Goal: Information Seeking & Learning: Learn about a topic

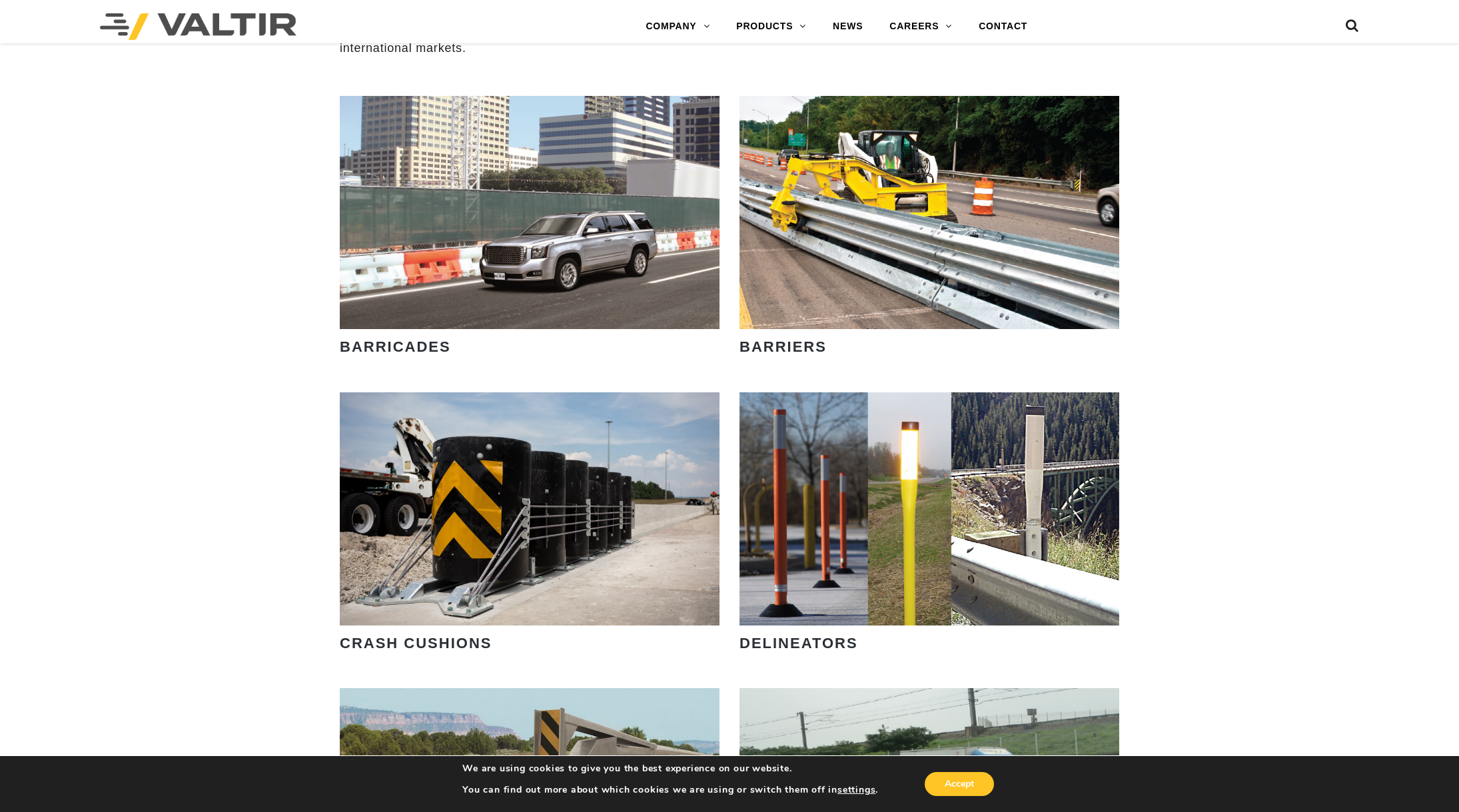
scroll to position [1265, 0]
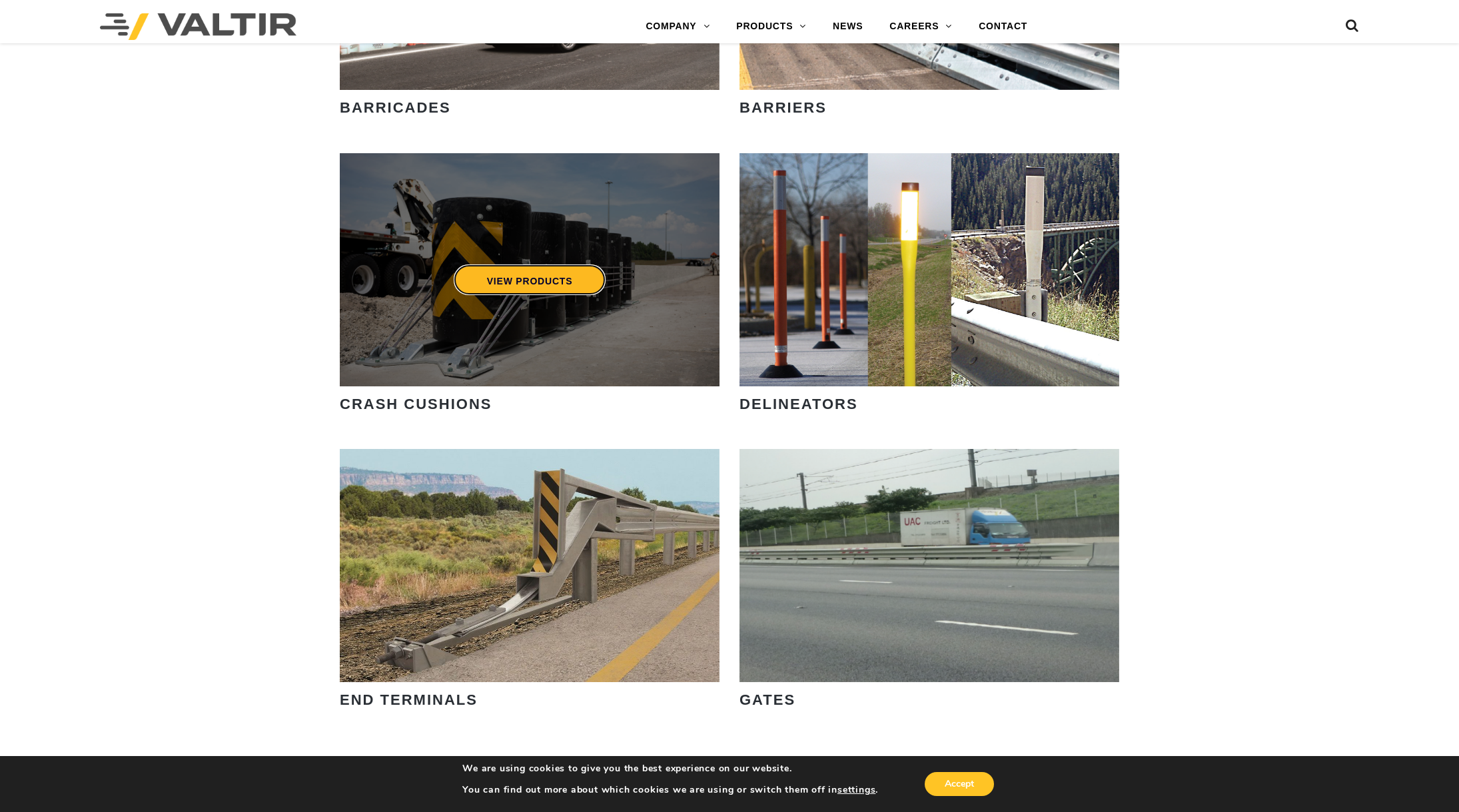
click at [557, 278] on link "VIEW PRODUCTS" at bounding box center [530, 280] width 153 height 31
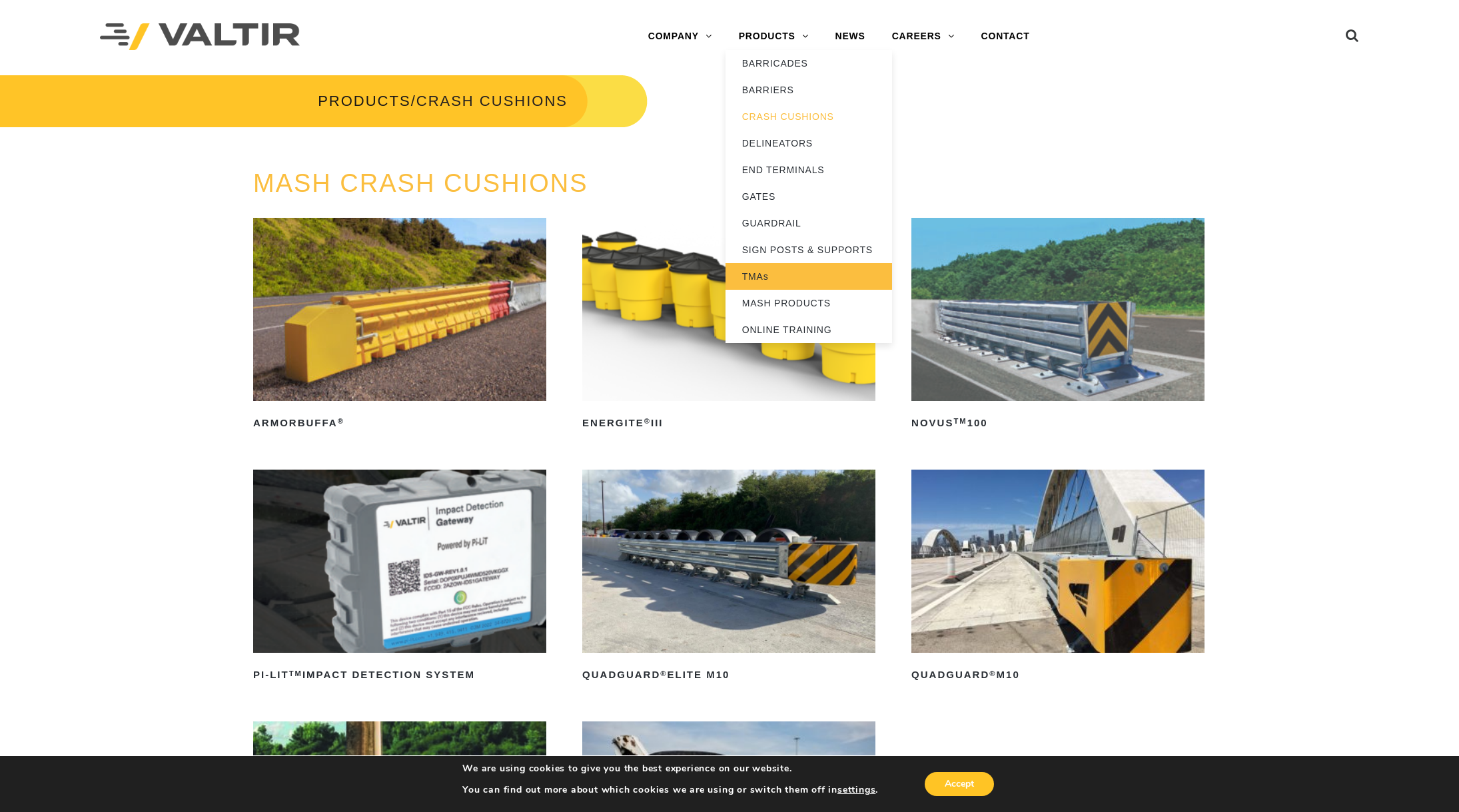
click at [791, 275] on link "TMAs" at bounding box center [809, 276] width 166 height 26
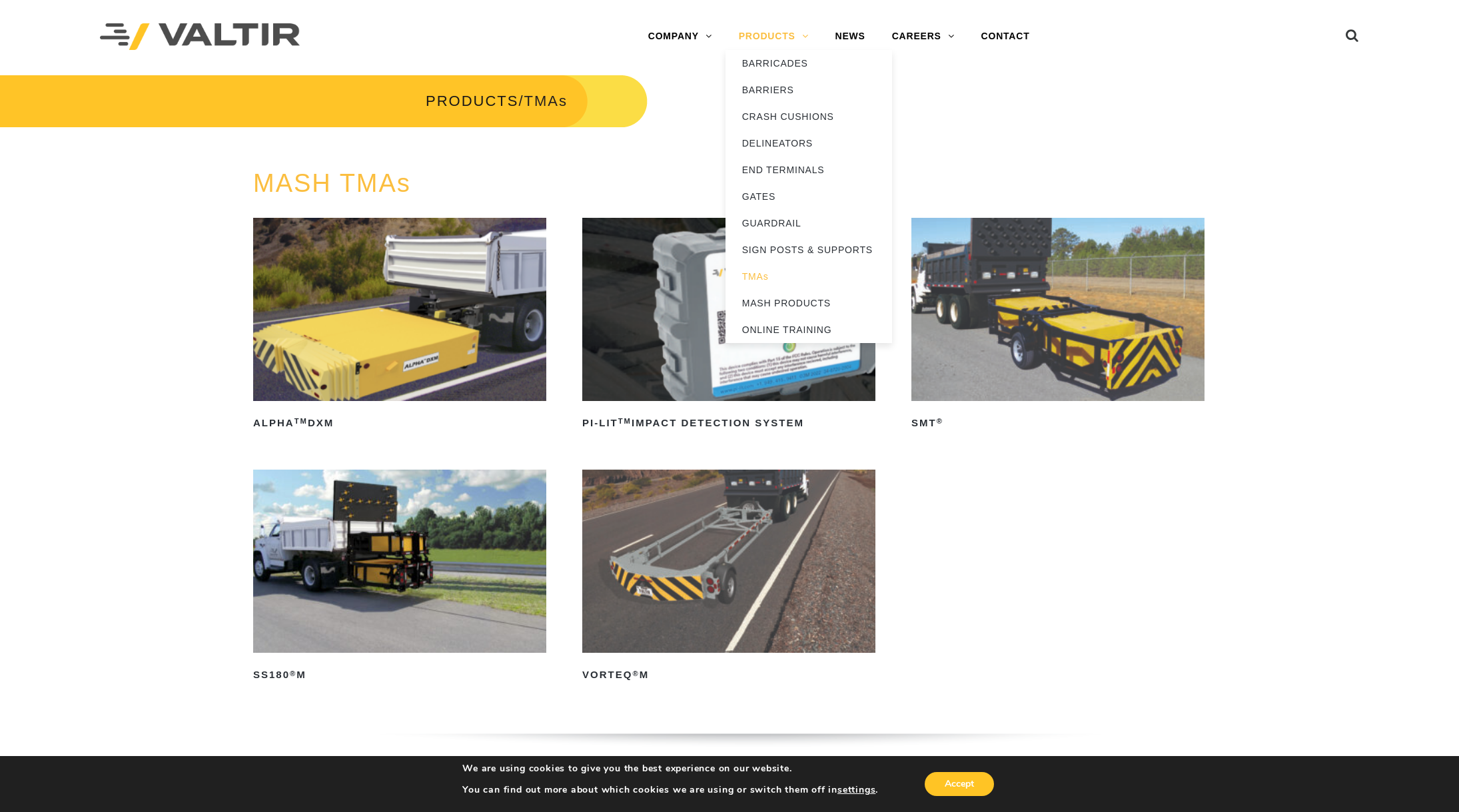
click at [803, 36] on link "PRODUCTS" at bounding box center [774, 36] width 97 height 26
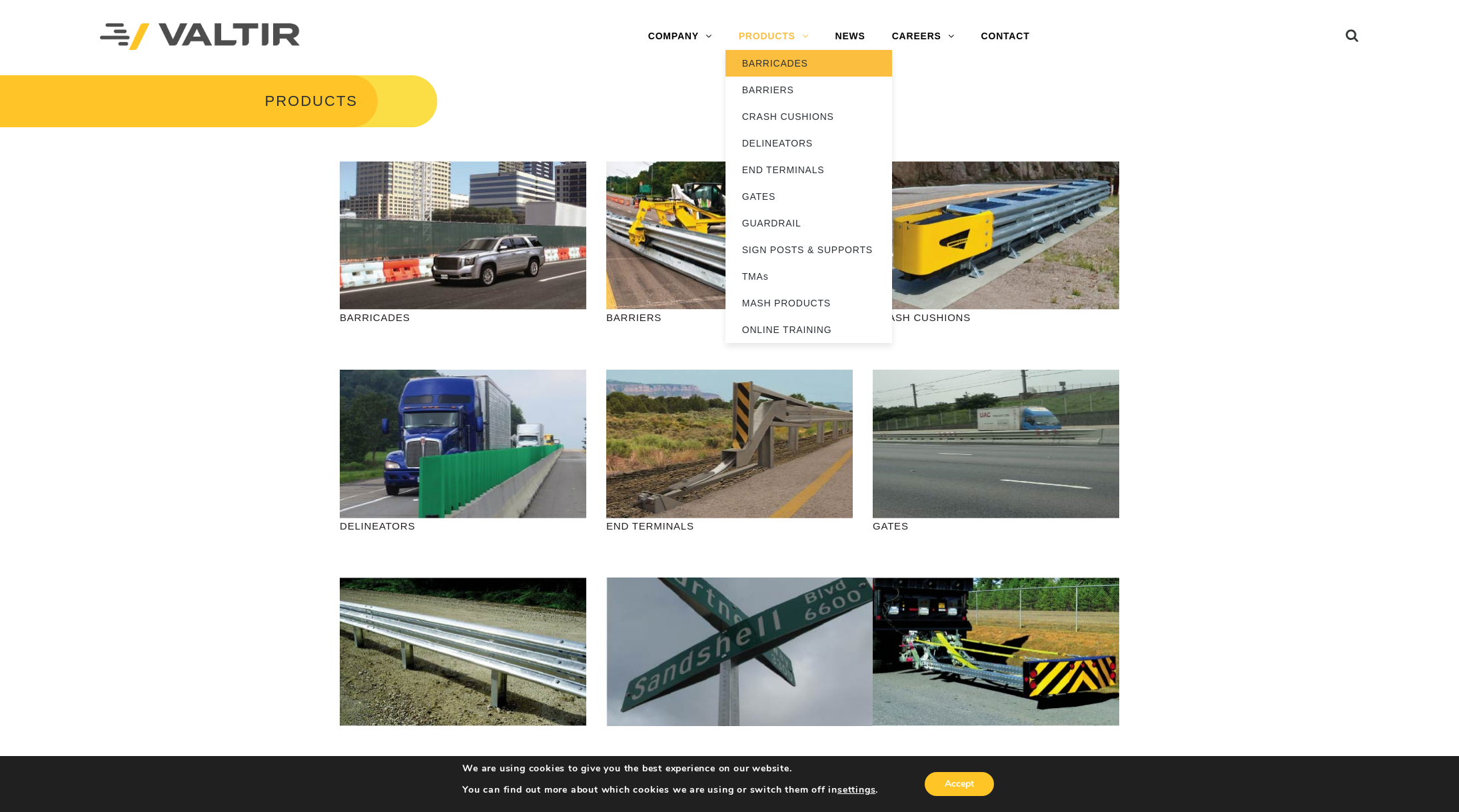
click at [784, 61] on link "BARRICADES" at bounding box center [809, 63] width 166 height 26
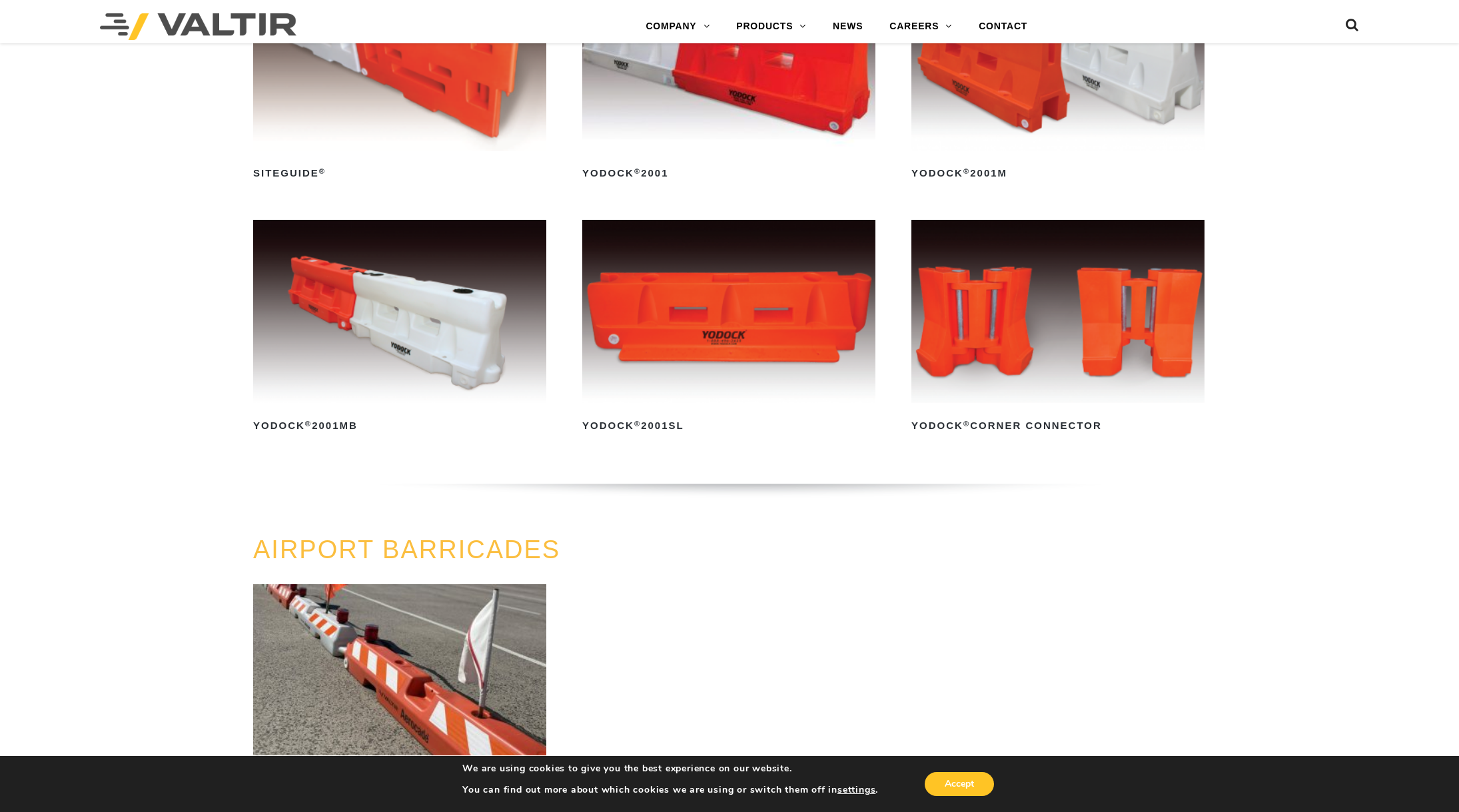
scroll to position [599, 0]
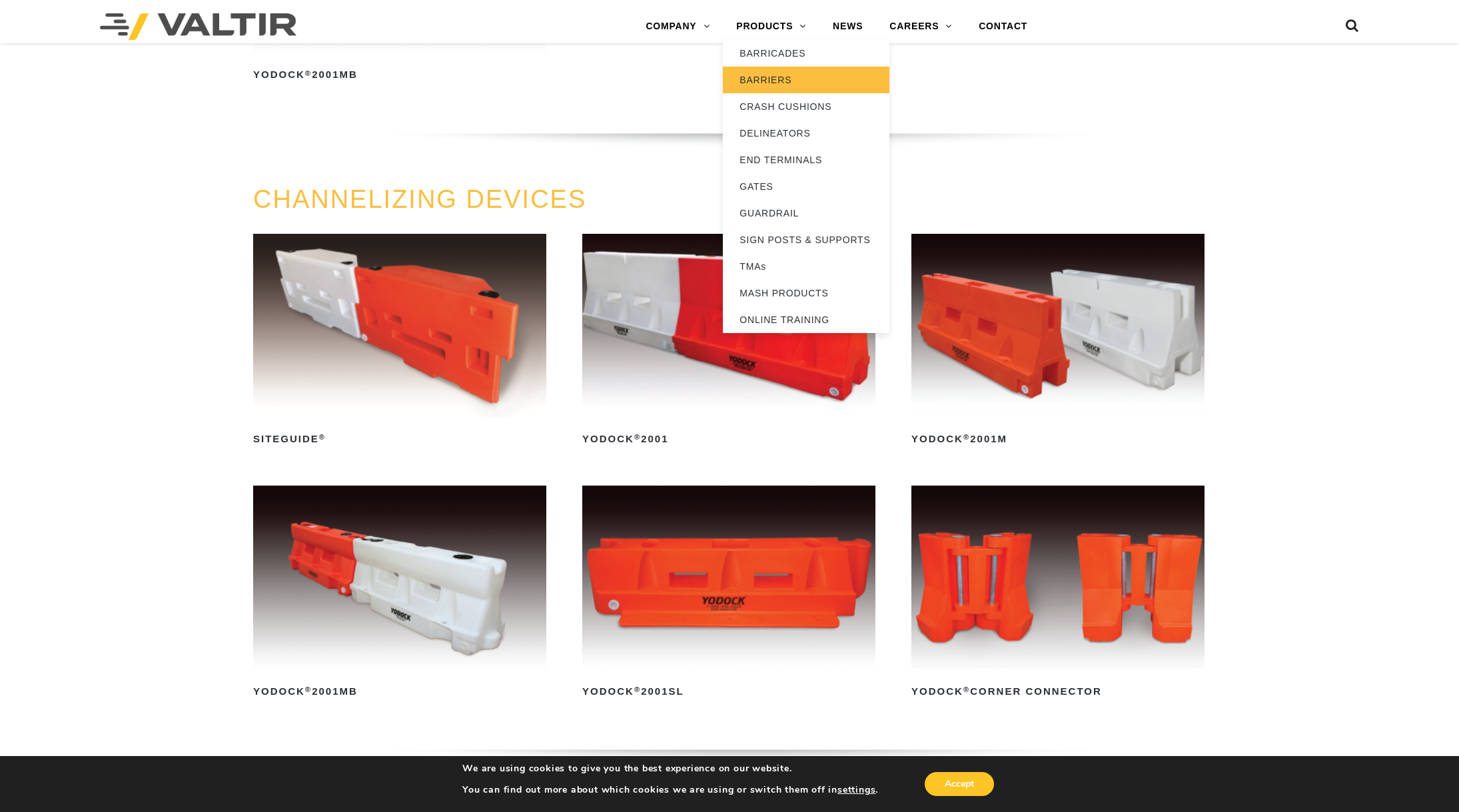
click at [775, 86] on link "BARRIERS" at bounding box center [806, 79] width 166 height 26
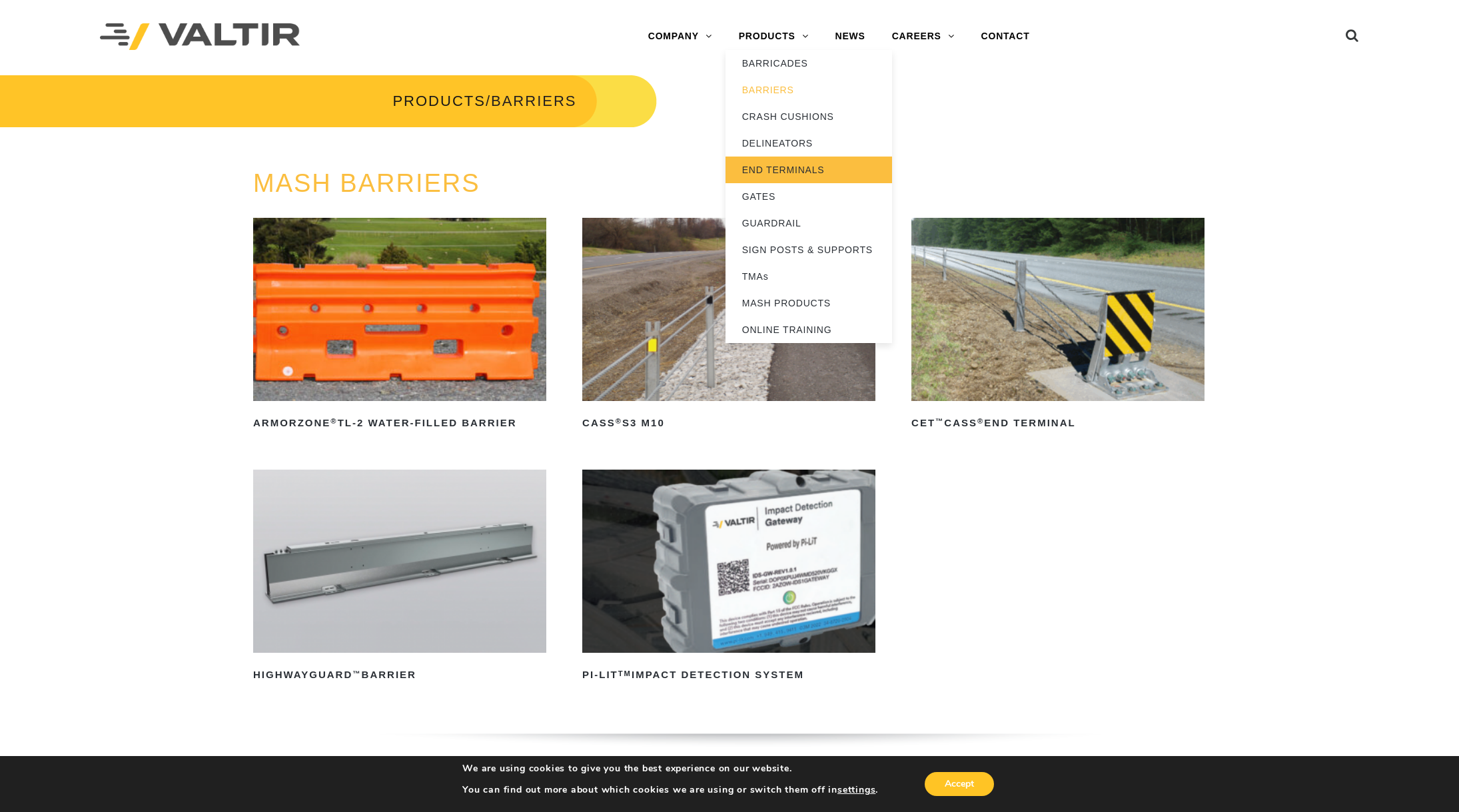
click at [787, 167] on link "END TERMINALS" at bounding box center [809, 169] width 166 height 26
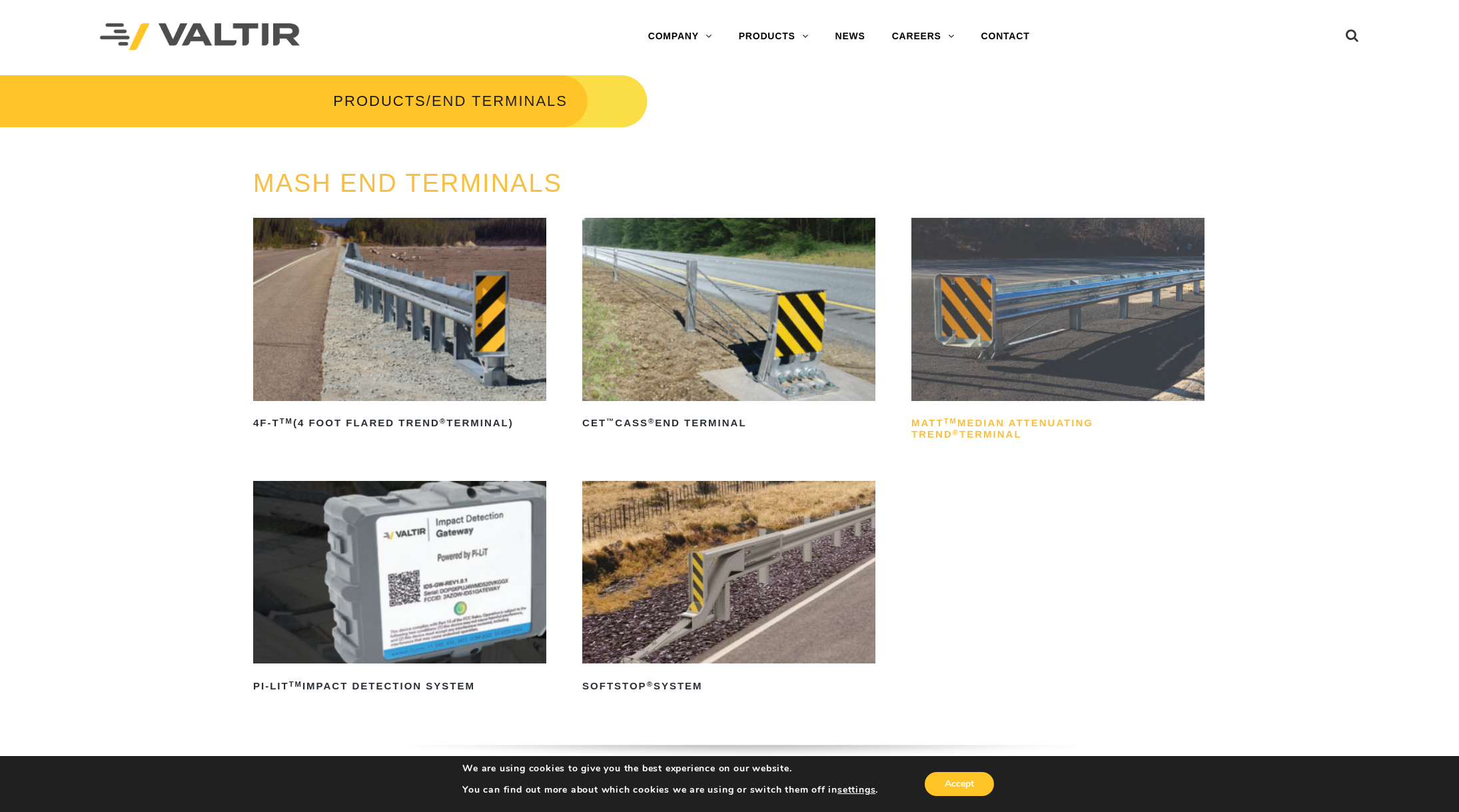
click at [1035, 424] on h2 "MATT TM Median Attenuating TREND ® Terminal" at bounding box center [1058, 429] width 293 height 32
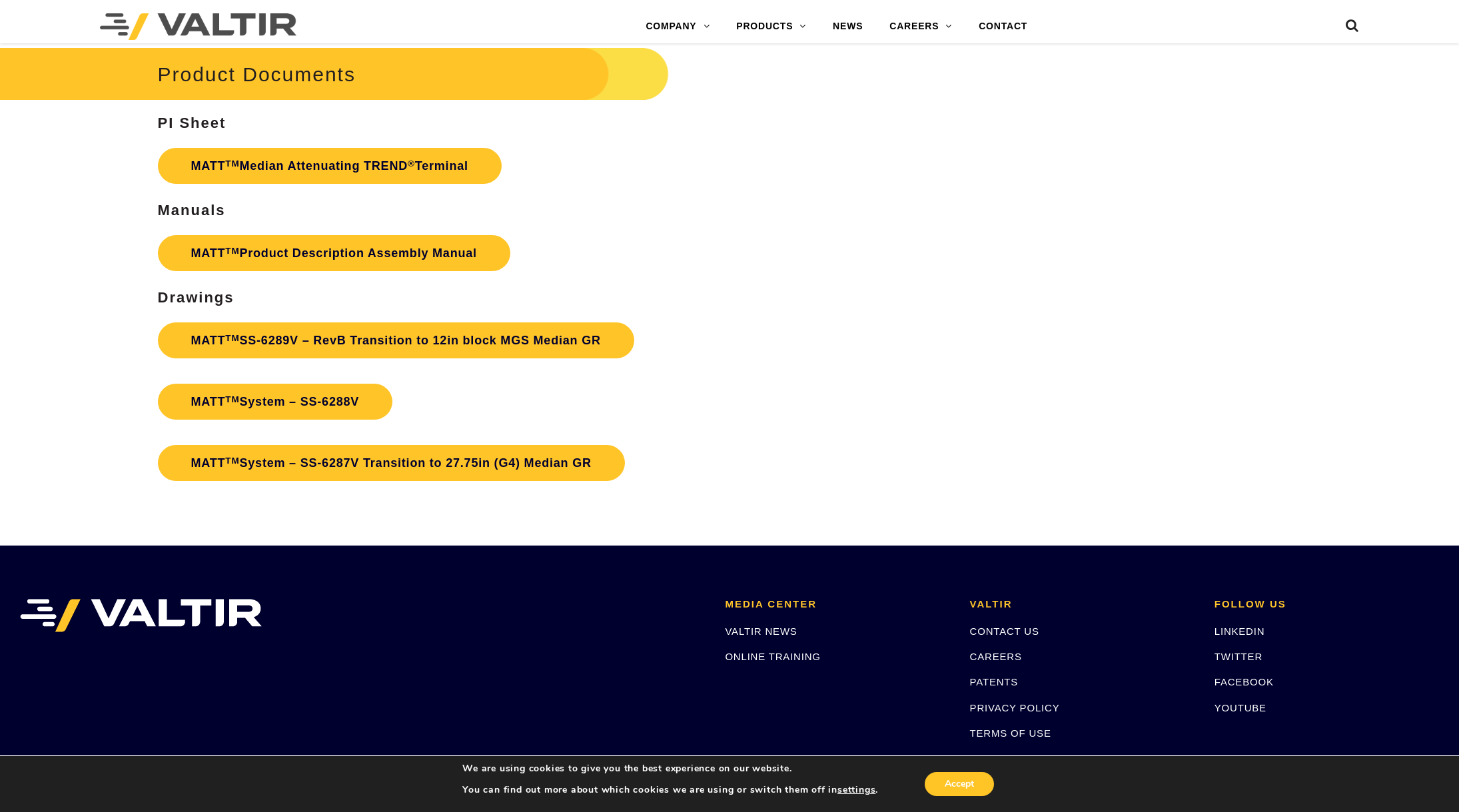
scroll to position [5061, 0]
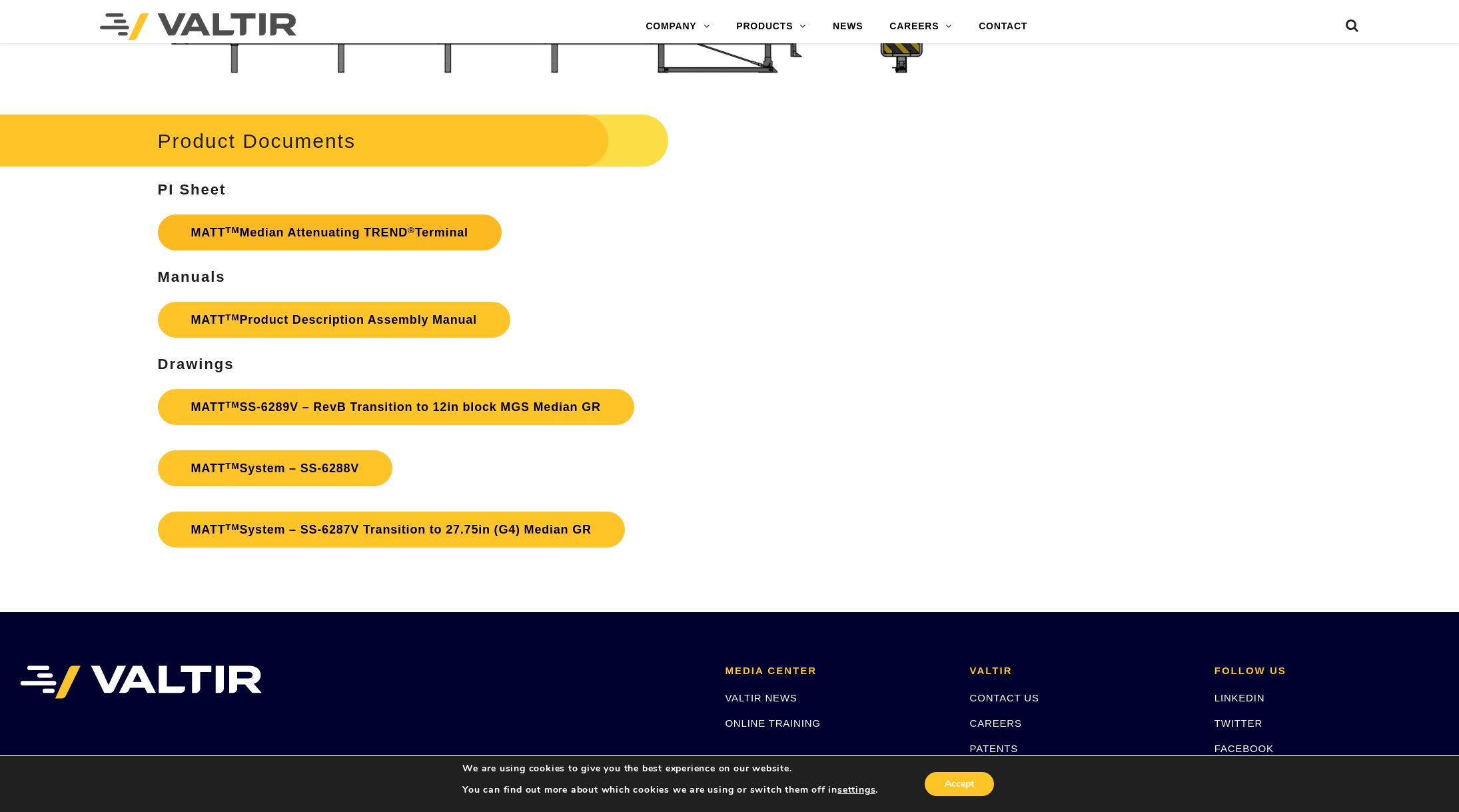
click at [454, 236] on link "MATT TM Median Attenuating TREND ® Terminal" at bounding box center [329, 232] width 344 height 36
click at [355, 401] on link "MATT TM SS-6289V – RevB Transition to 12in block MGS Median GR" at bounding box center [396, 406] width 476 height 36
click at [321, 463] on link "MATT TM System – SS-6288V" at bounding box center [275, 468] width 235 height 36
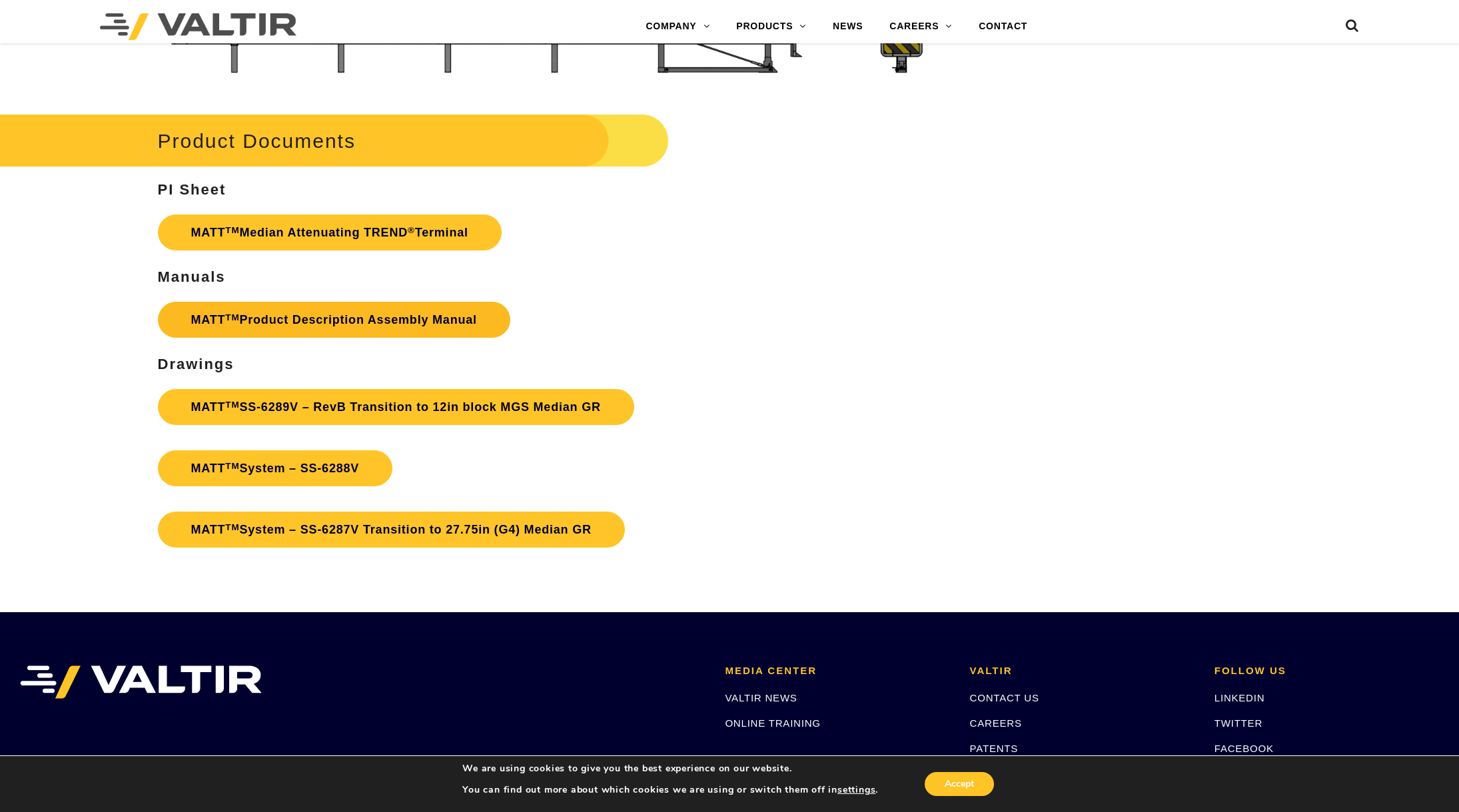
click at [406, 321] on link "MATT TM Product Description Assembly Manual" at bounding box center [334, 320] width 352 height 36
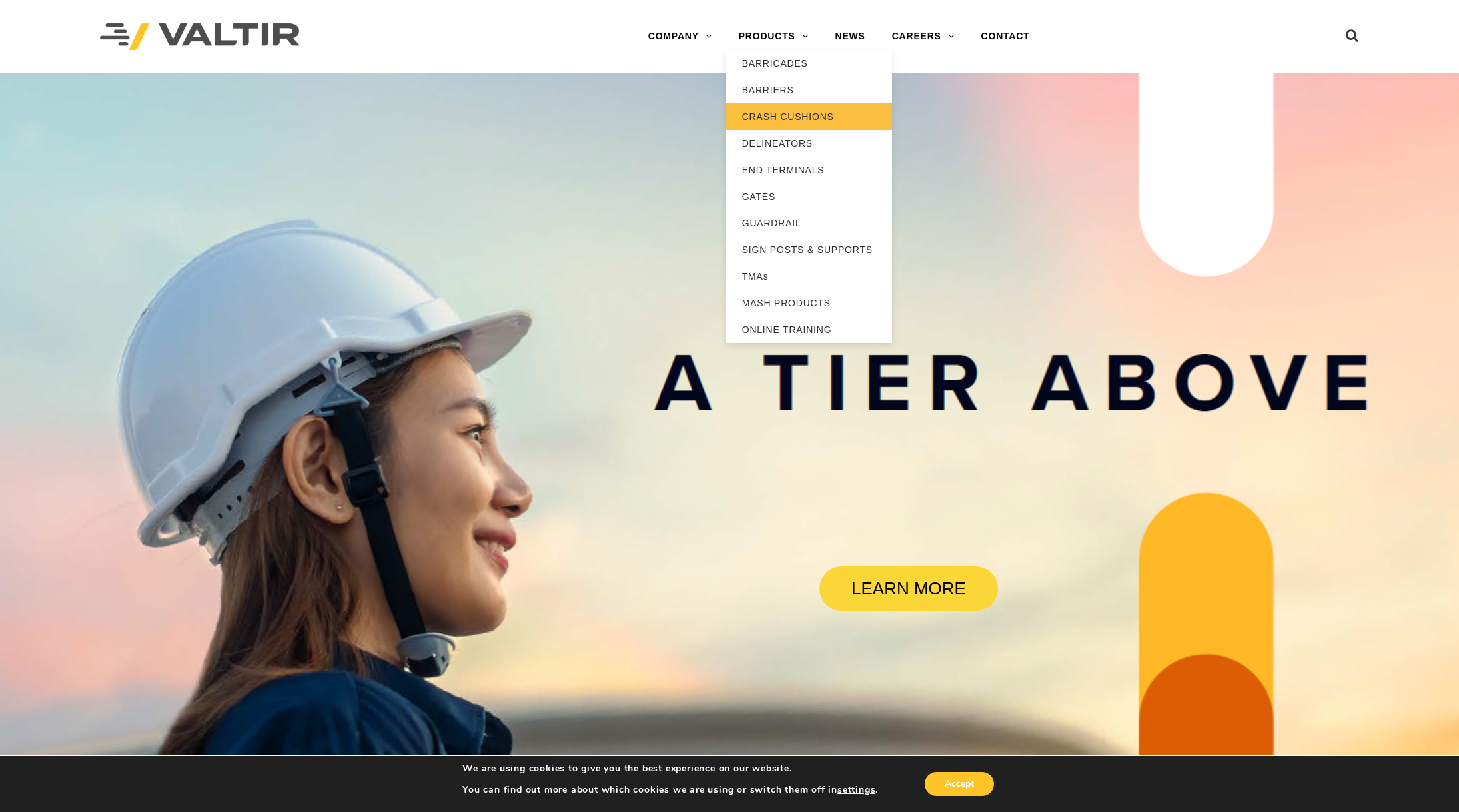
click at [768, 110] on link "CRASH CUSHIONS" at bounding box center [809, 116] width 166 height 26
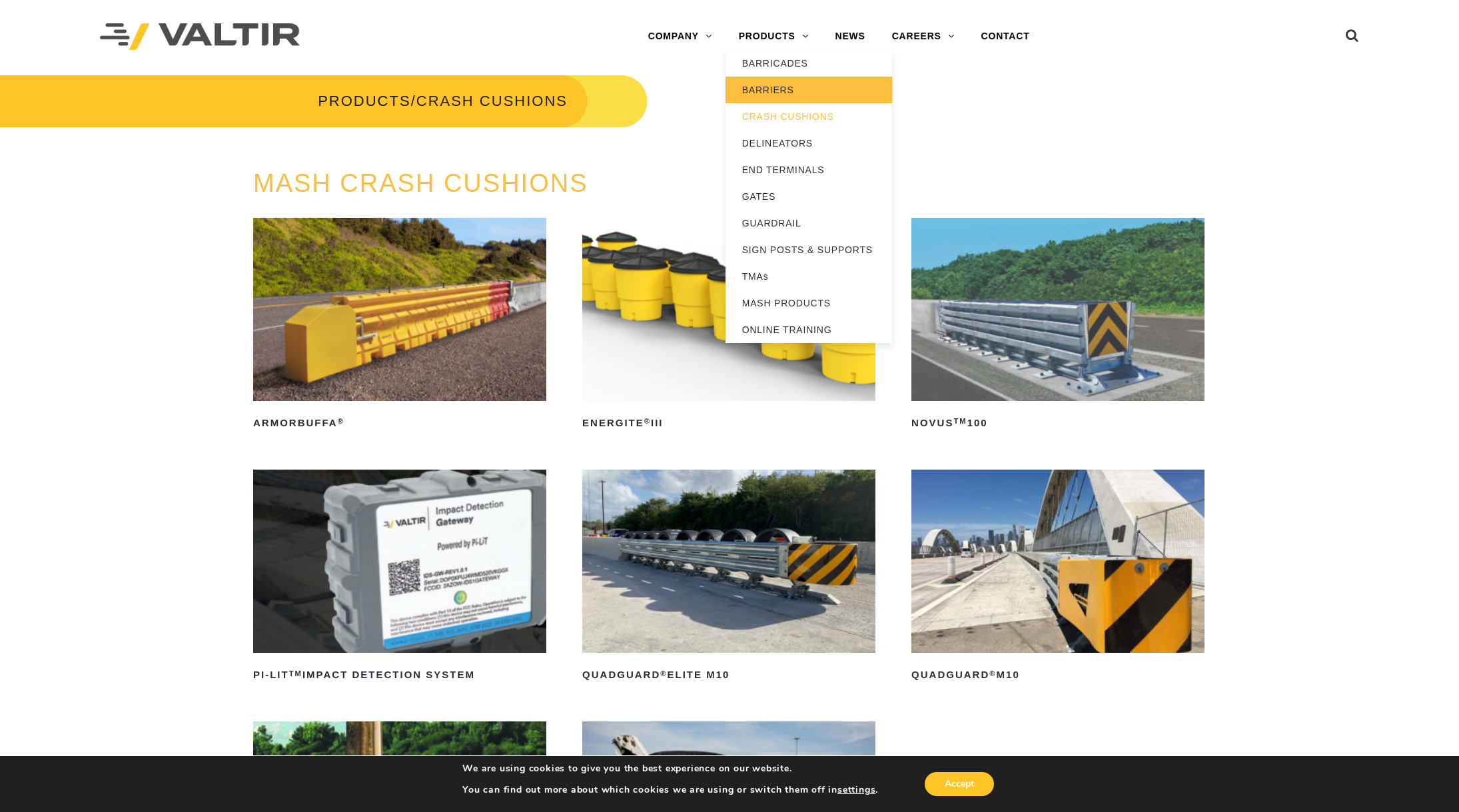
click at [780, 84] on link "BARRIERS" at bounding box center [809, 89] width 166 height 26
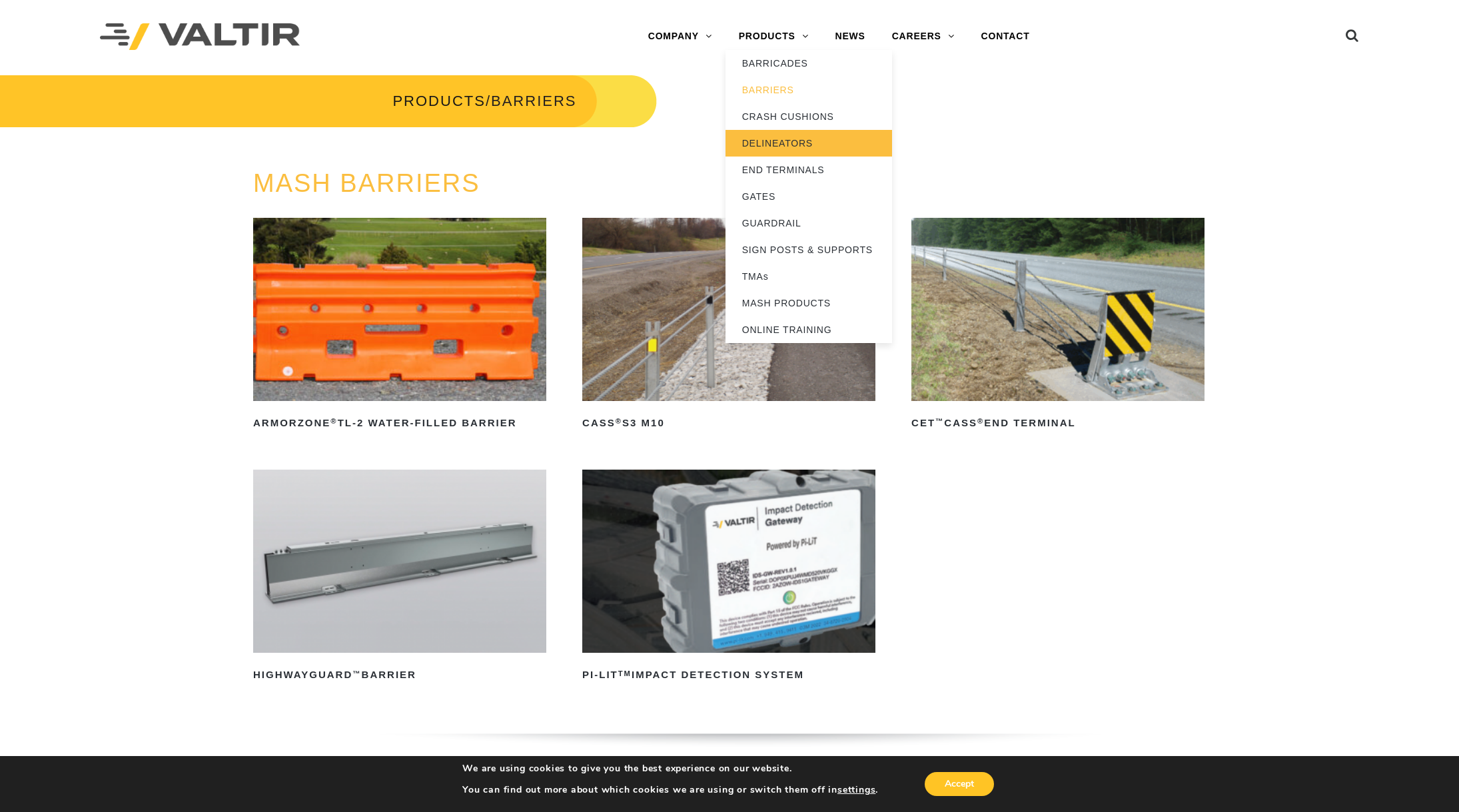
click at [783, 140] on link "DELINEATORS" at bounding box center [809, 143] width 166 height 26
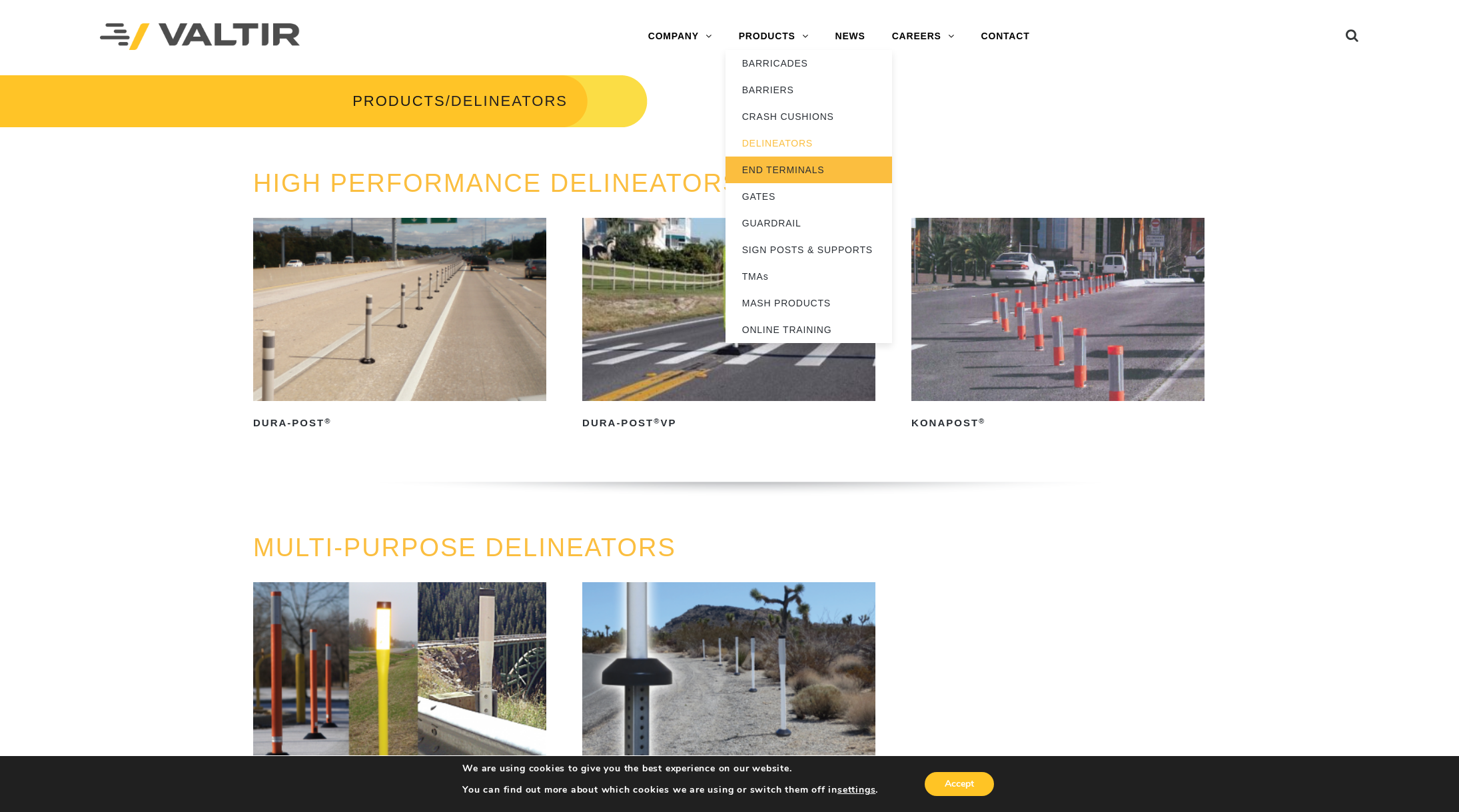
click at [776, 165] on link "END TERMINALS" at bounding box center [809, 169] width 166 height 26
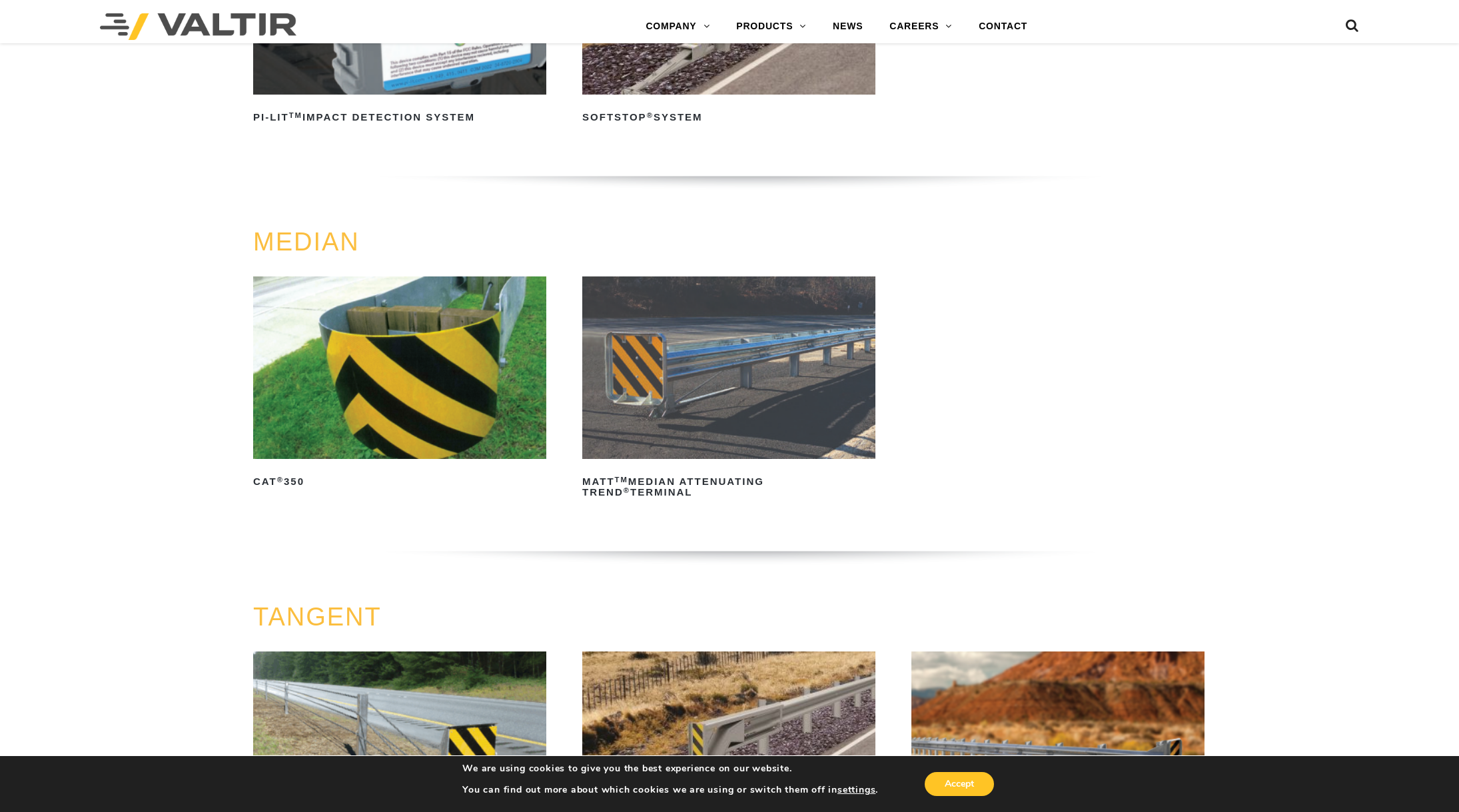
scroll to position [533, 0]
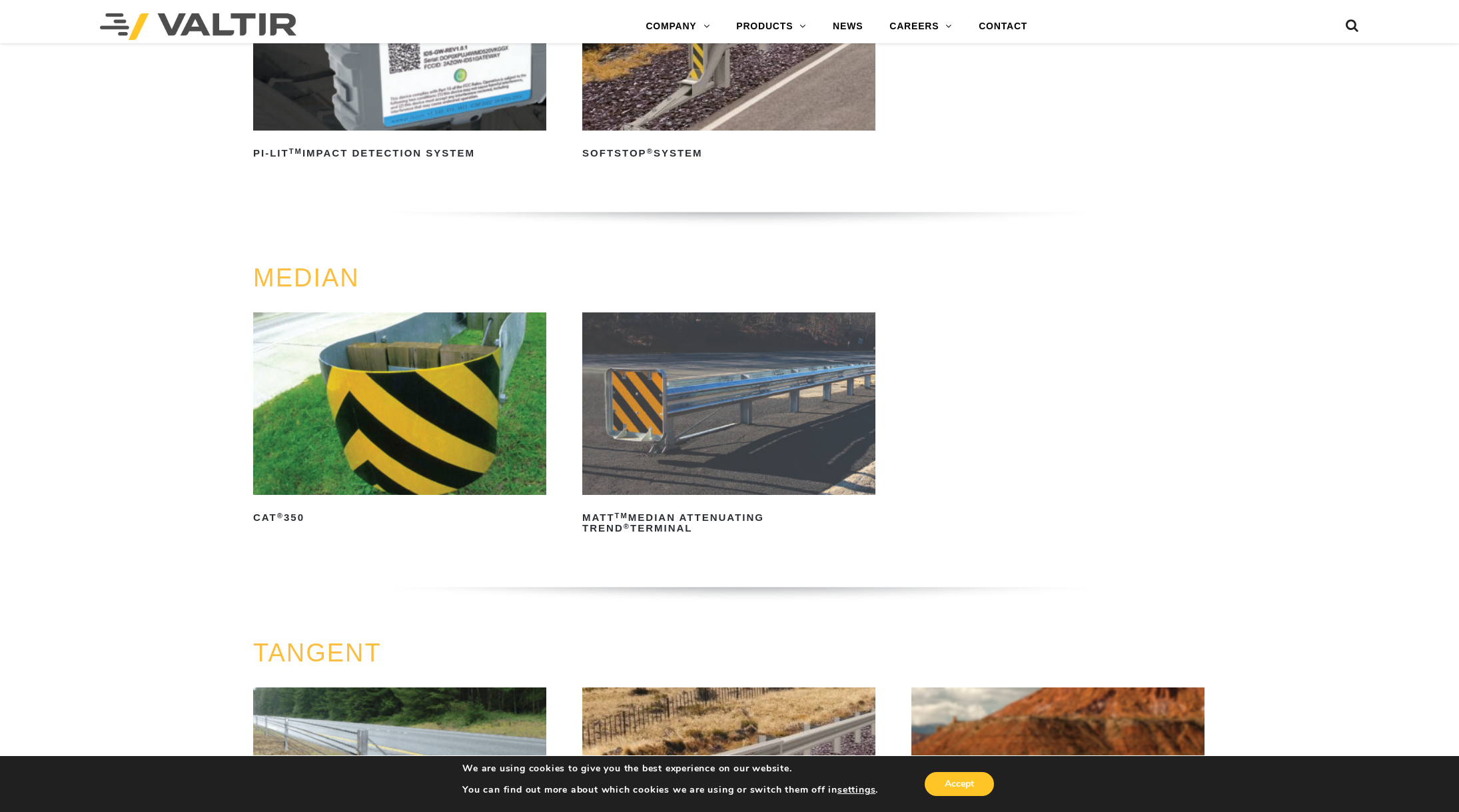
click at [396, 368] on img at bounding box center [399, 404] width 293 height 183
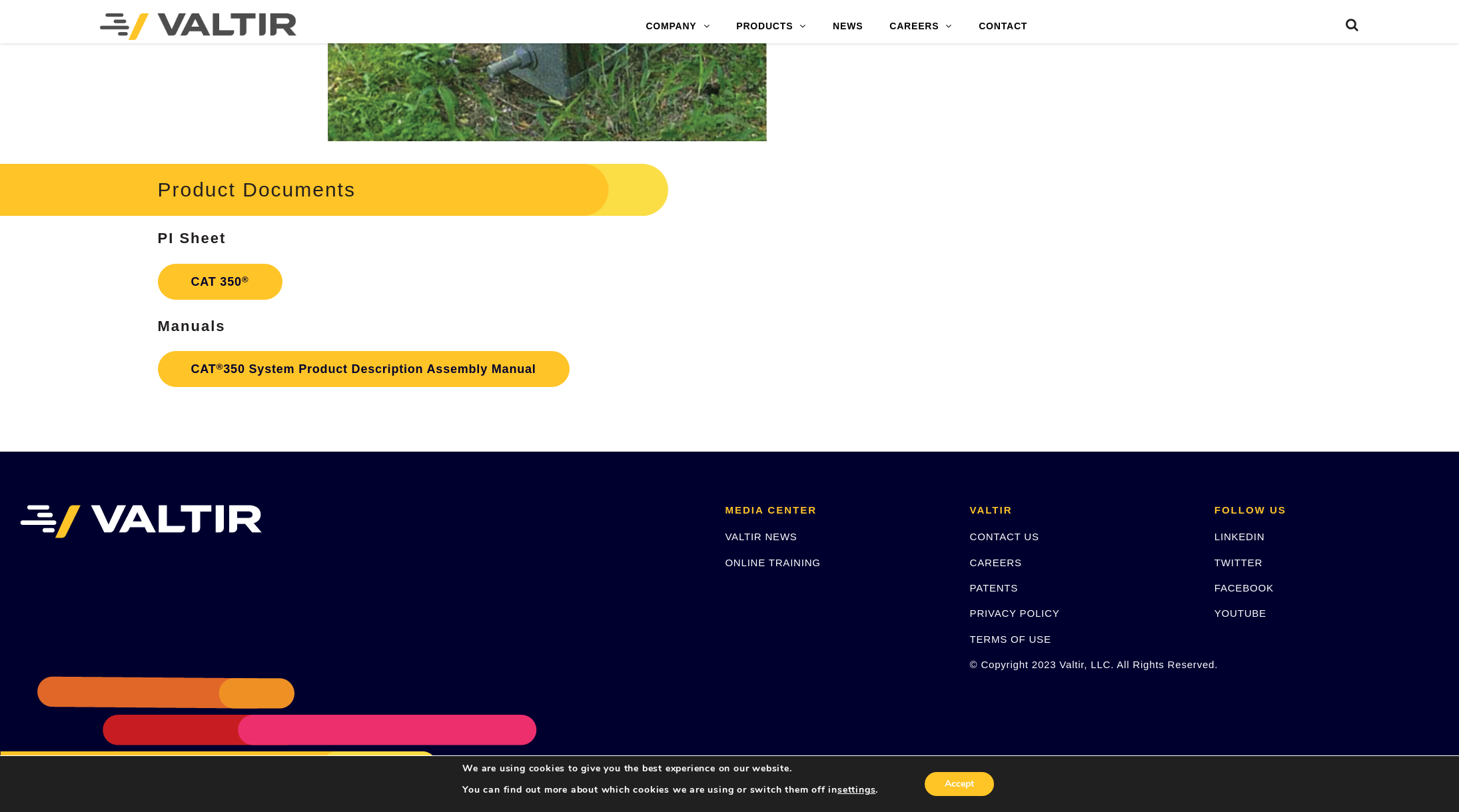
scroll to position [2560, 0]
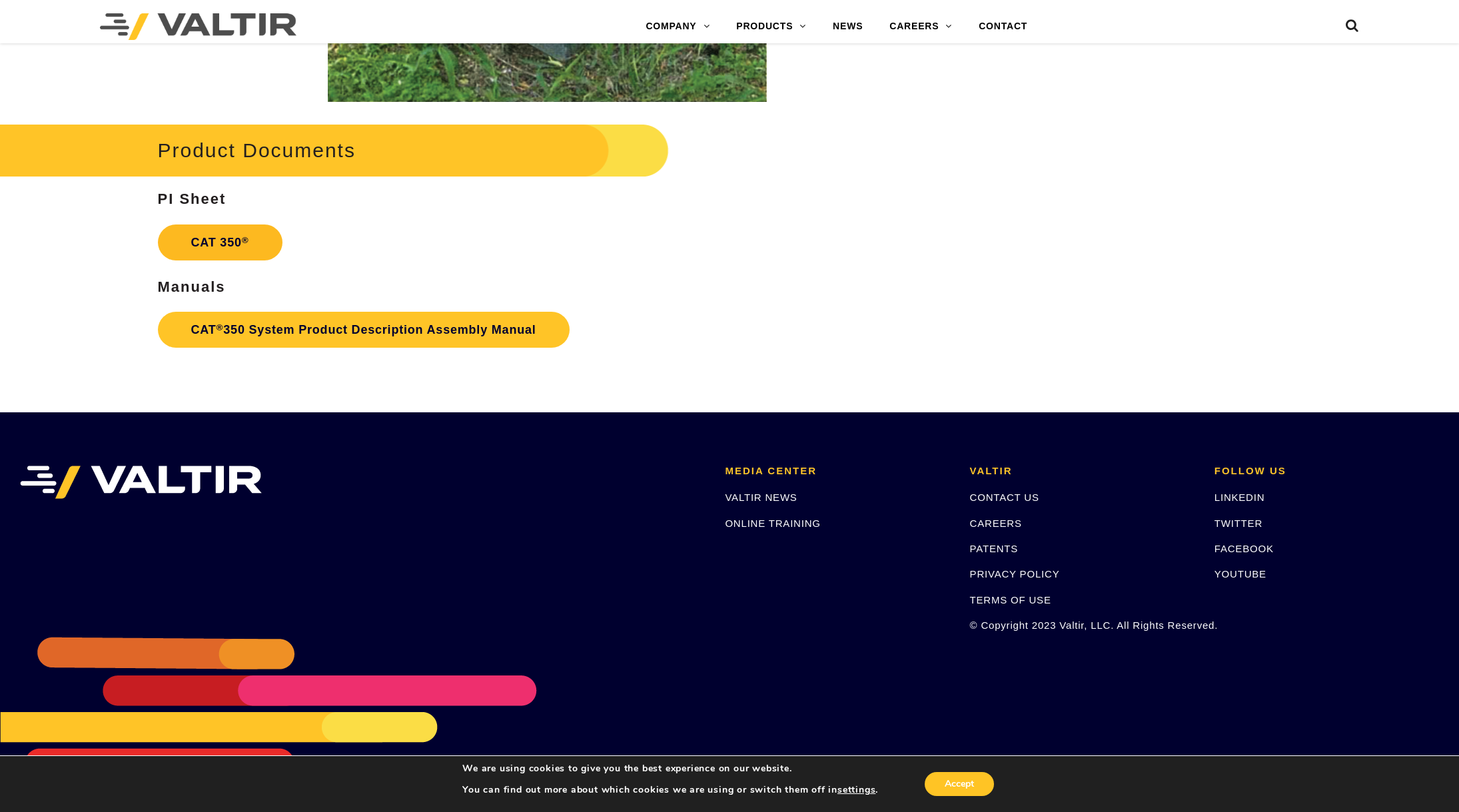
click at [220, 240] on link "CAT 350 ®" at bounding box center [220, 243] width 125 height 36
click at [291, 330] on link "CAT ® 350 System Product Description Assembly Manual" at bounding box center [363, 329] width 412 height 36
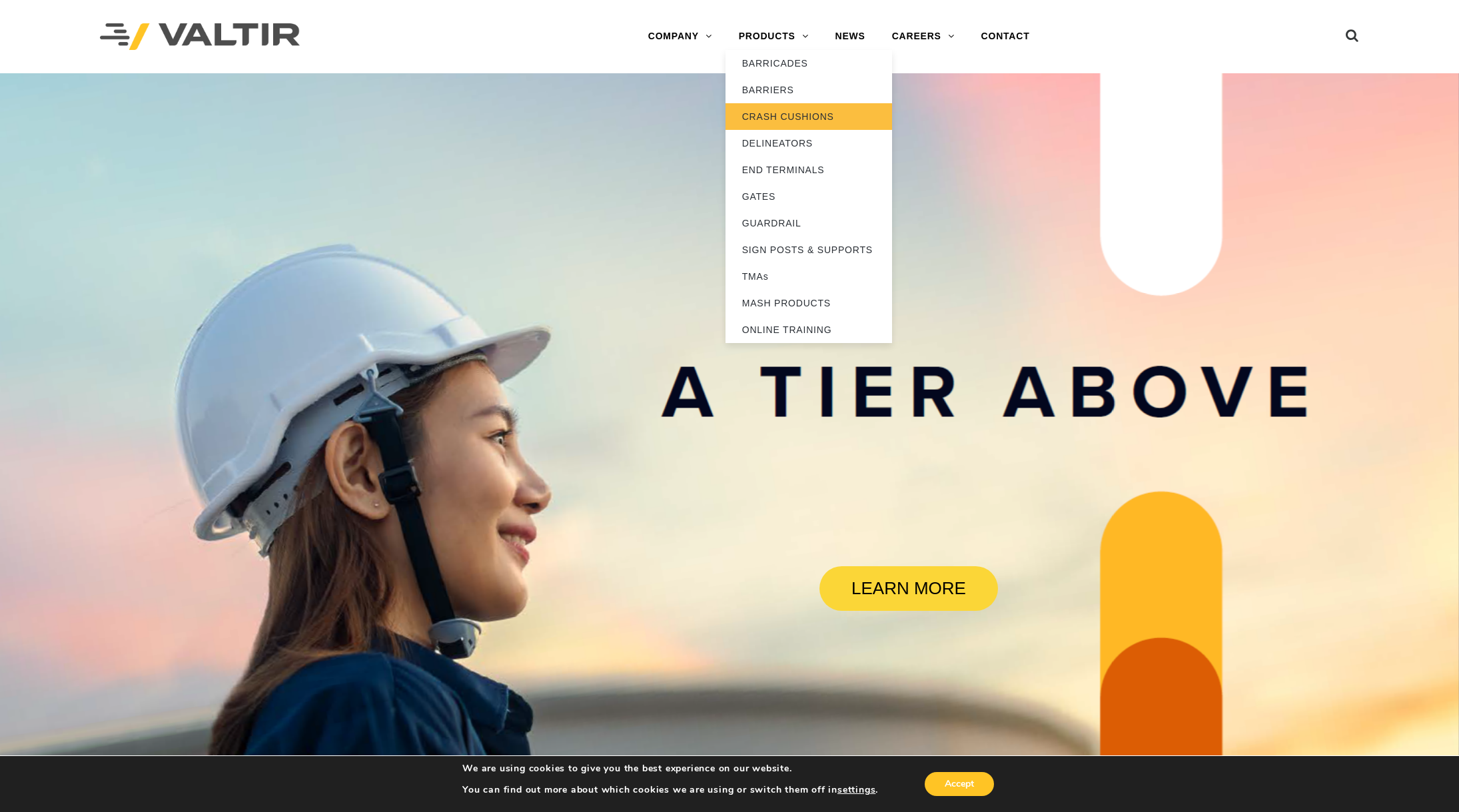
click at [787, 120] on link "CRASH CUSHIONS" at bounding box center [809, 116] width 166 height 26
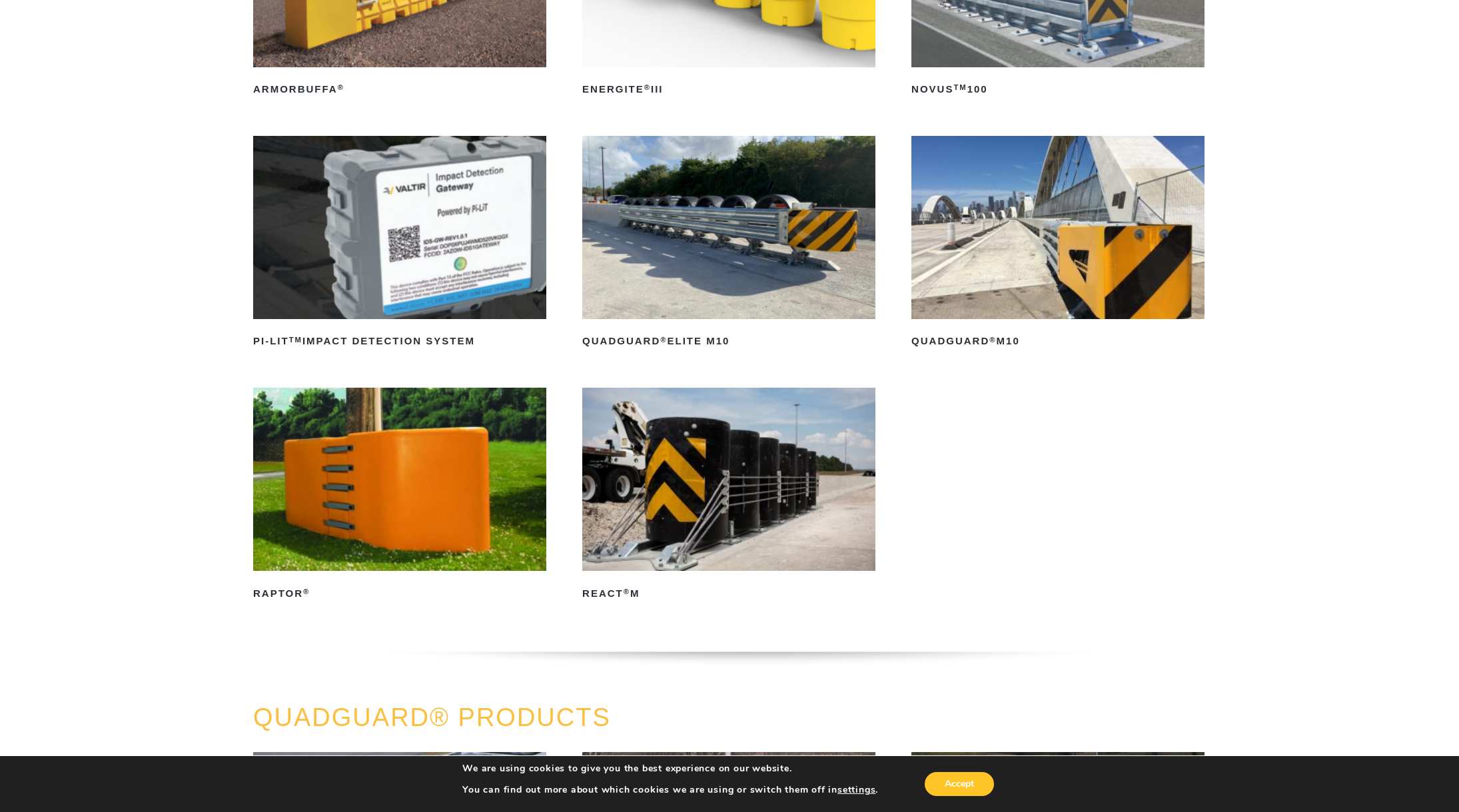
scroll to position [400, 0]
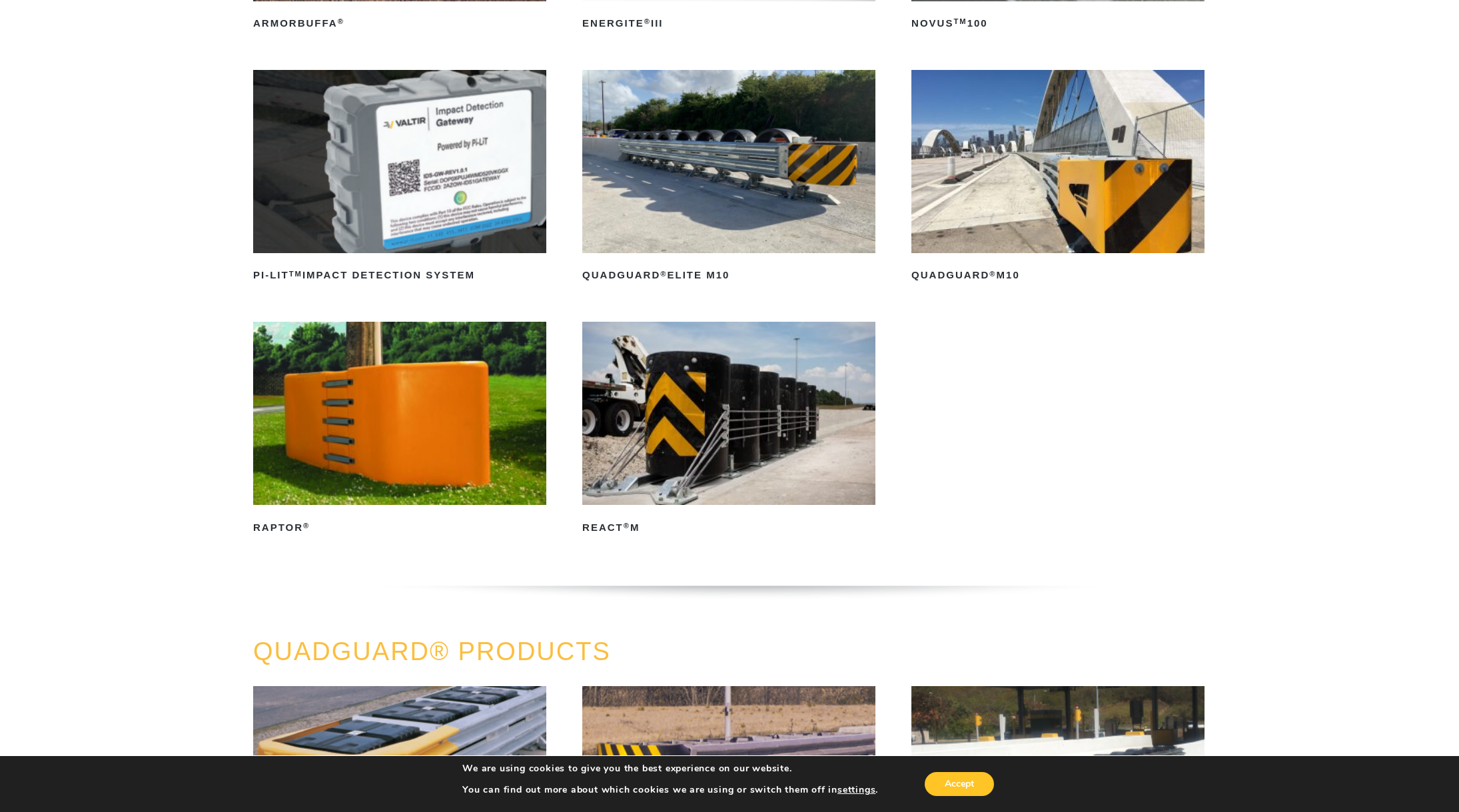
click at [805, 470] on img at bounding box center [728, 413] width 293 height 183
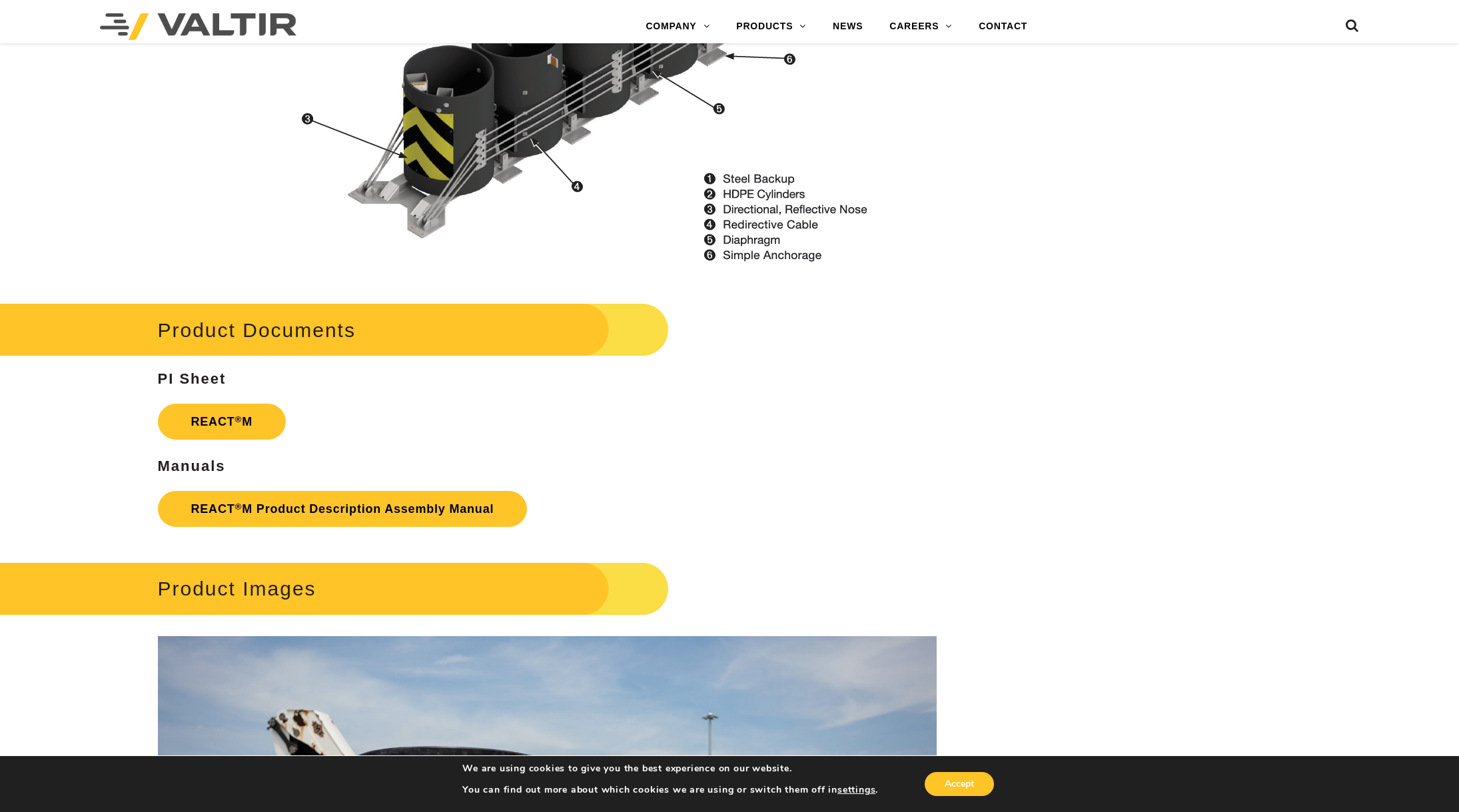
scroll to position [1618, 0]
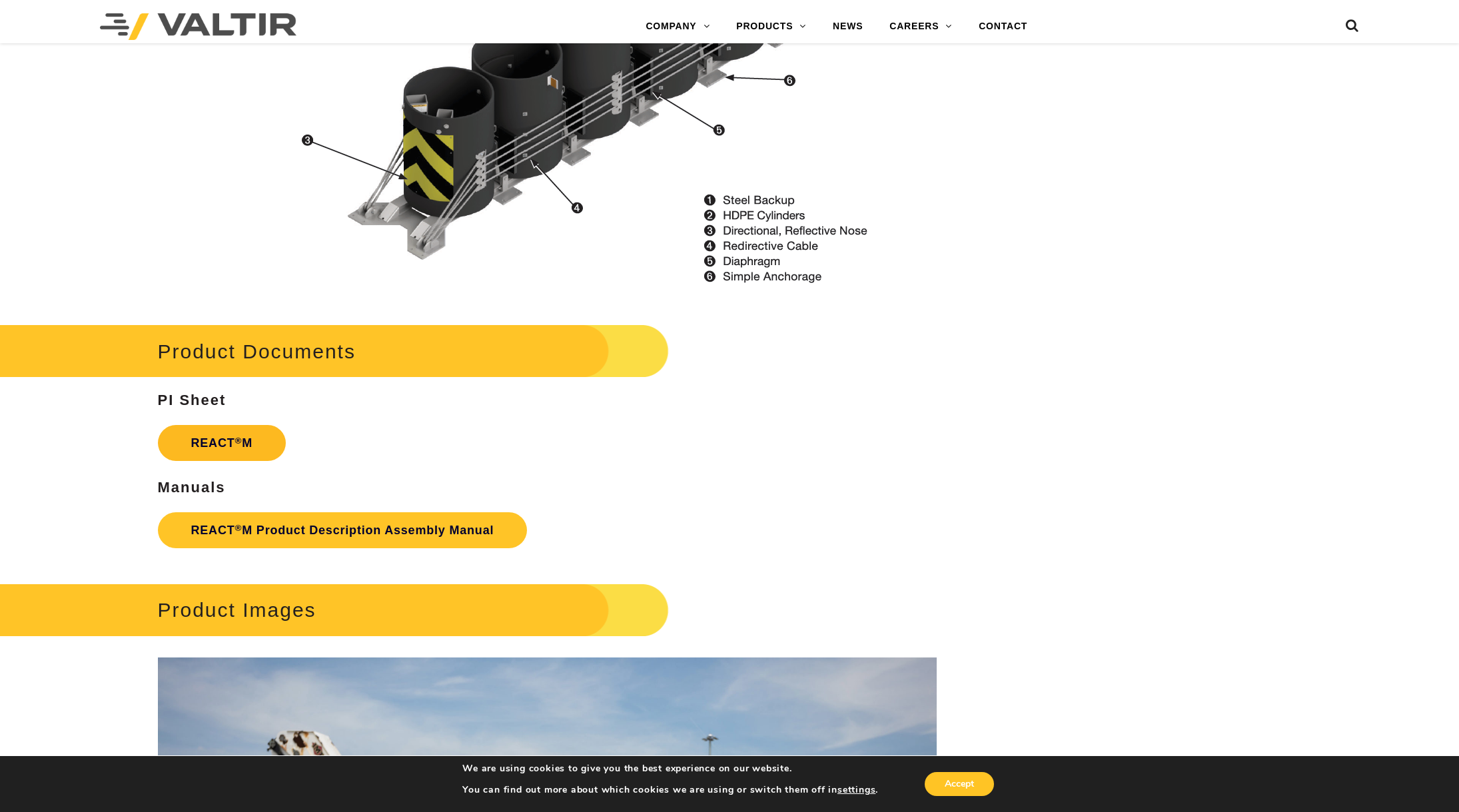
click at [270, 445] on link "REACT ® M" at bounding box center [222, 443] width 128 height 36
click at [269, 529] on link "REACT ® M Product Description Assembly Manual" at bounding box center [343, 530] width 370 height 36
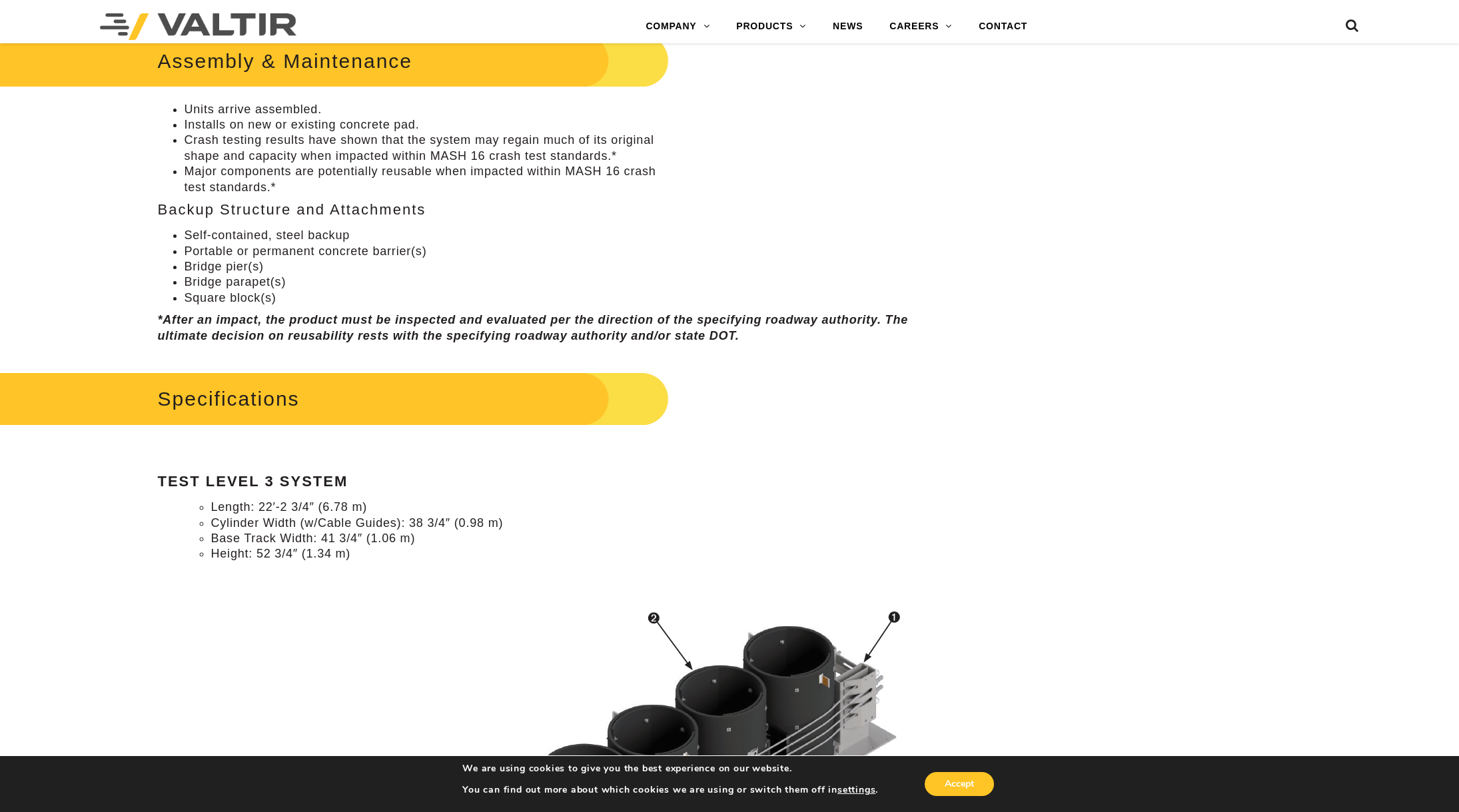
scroll to position [753, 0]
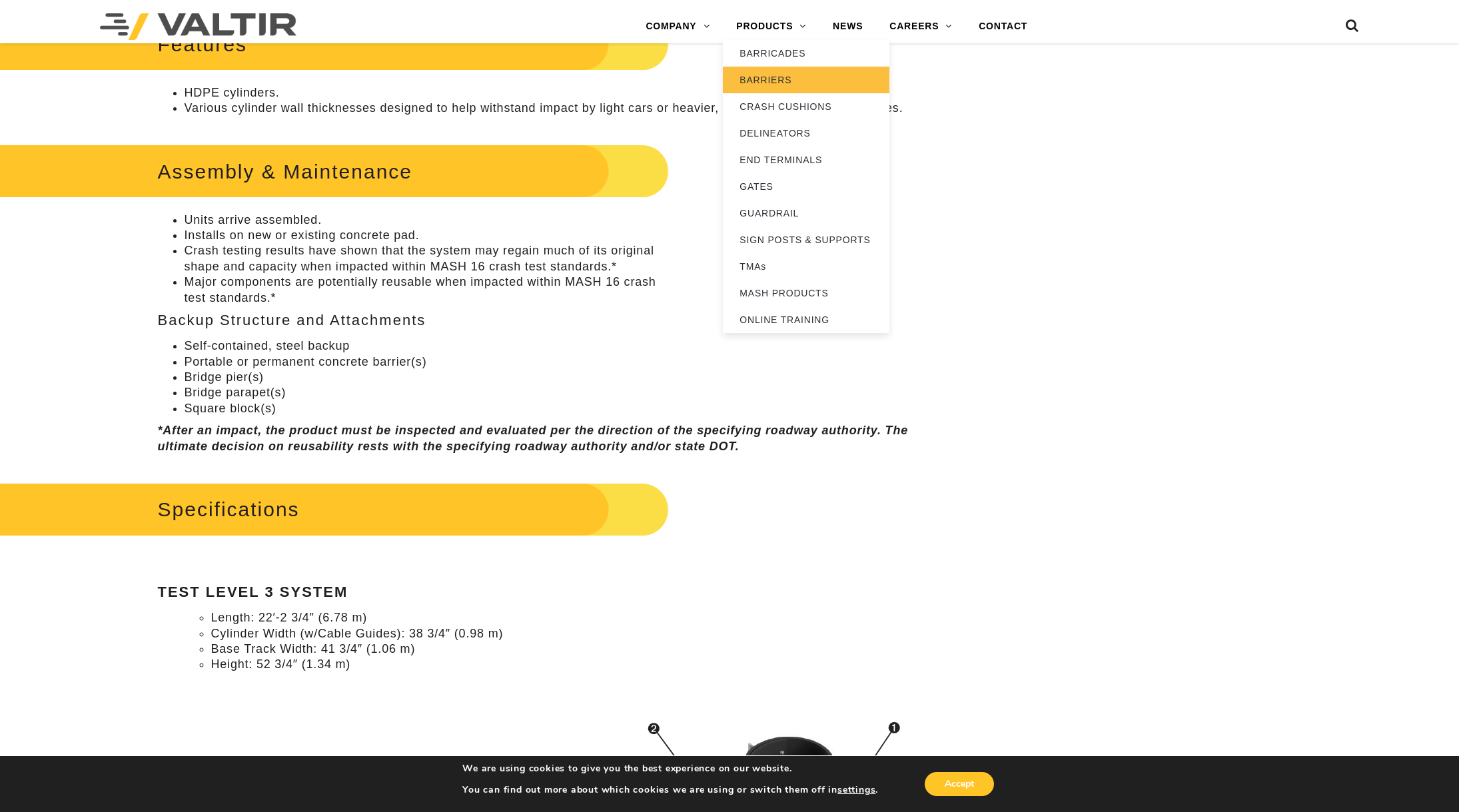
click at [774, 85] on link "BARRIERS" at bounding box center [806, 79] width 166 height 26
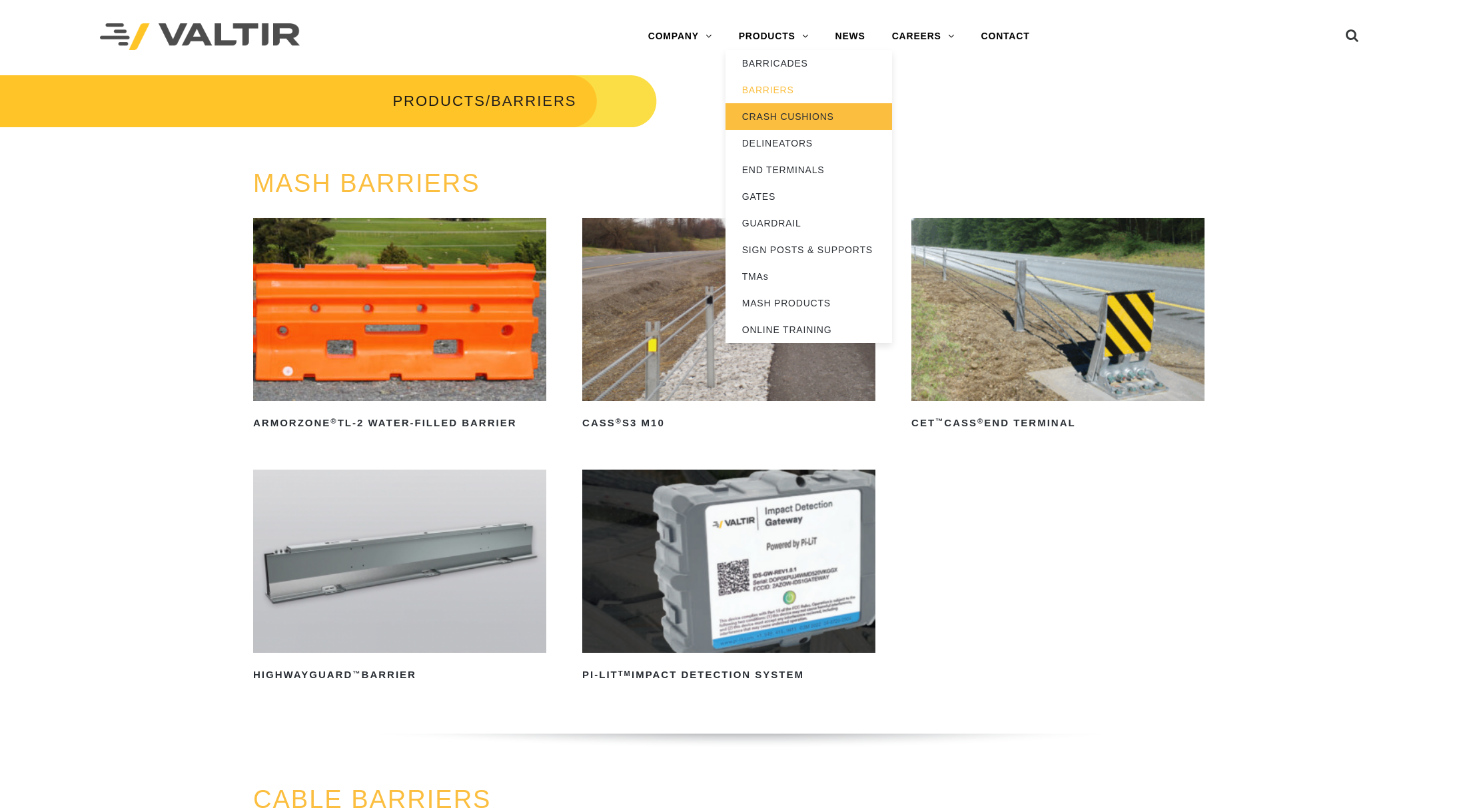
click at [787, 116] on link "CRASH CUSHIONS" at bounding box center [809, 116] width 166 height 26
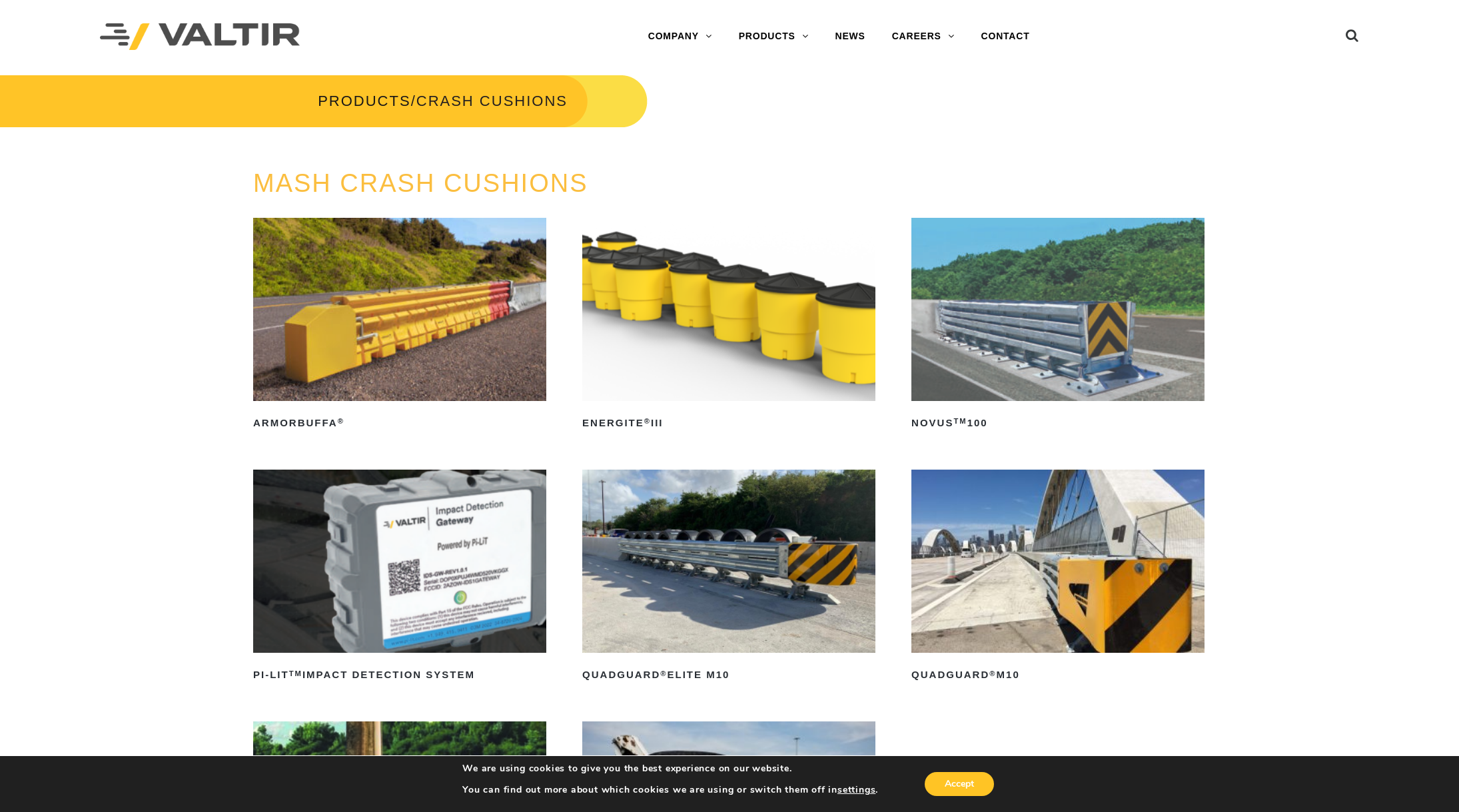
scroll to position [66, 0]
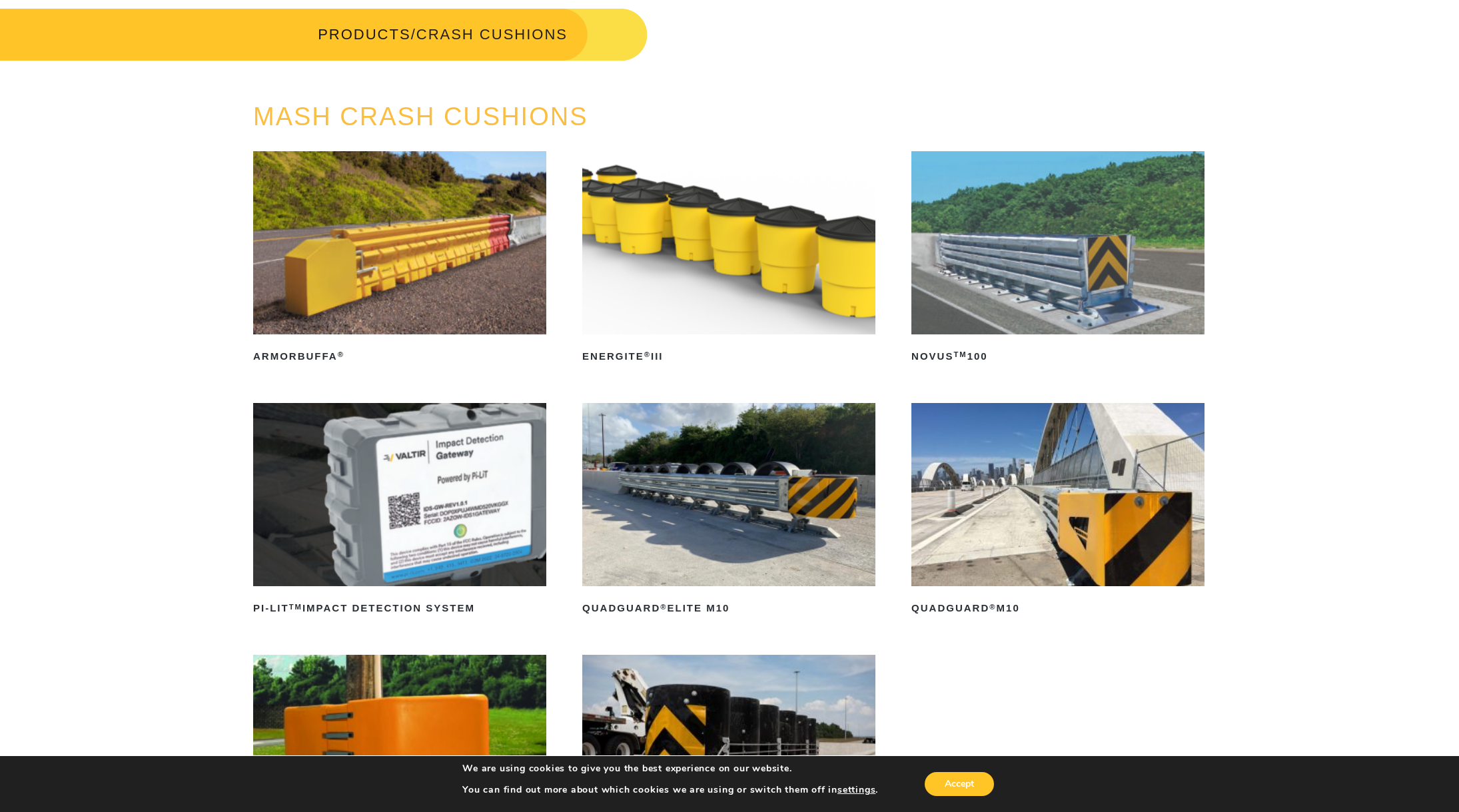
click at [1050, 562] on img at bounding box center [1058, 495] width 293 height 183
